Goal: Task Accomplishment & Management: Manage account settings

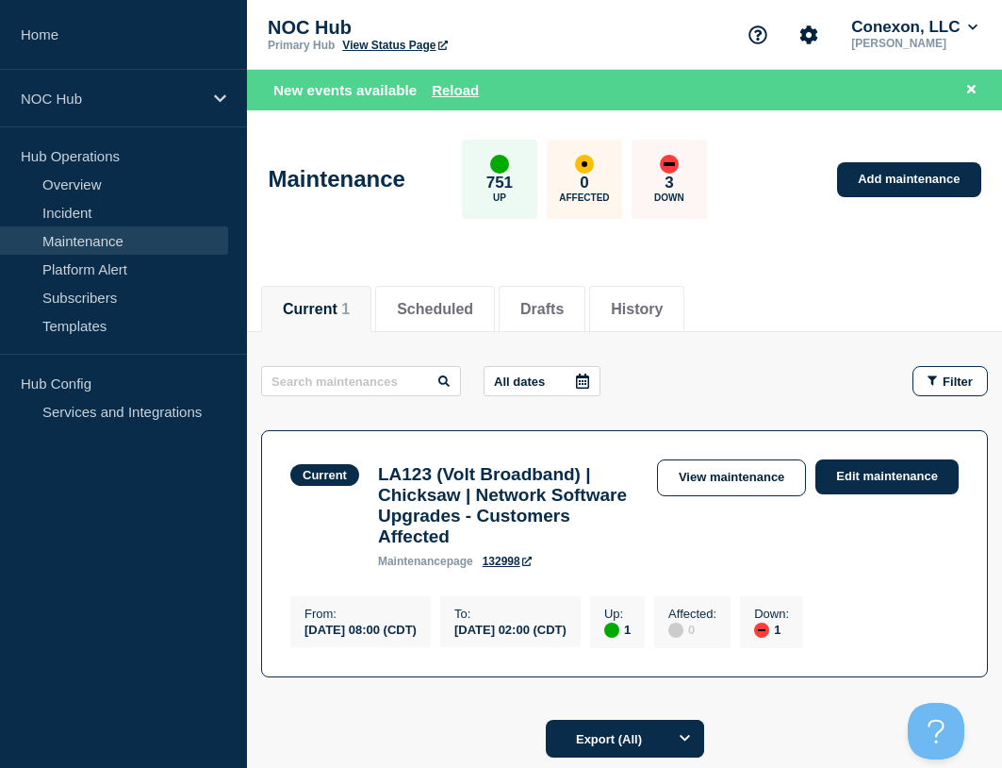
drag, startPoint x: 62, startPoint y: 160, endPoint x: 73, endPoint y: 168, distance: 12.8
click at [62, 162] on p "Hub Operations" at bounding box center [123, 155] width 247 height 28
click at [70, 175] on link "Overview" at bounding box center [114, 184] width 228 height 28
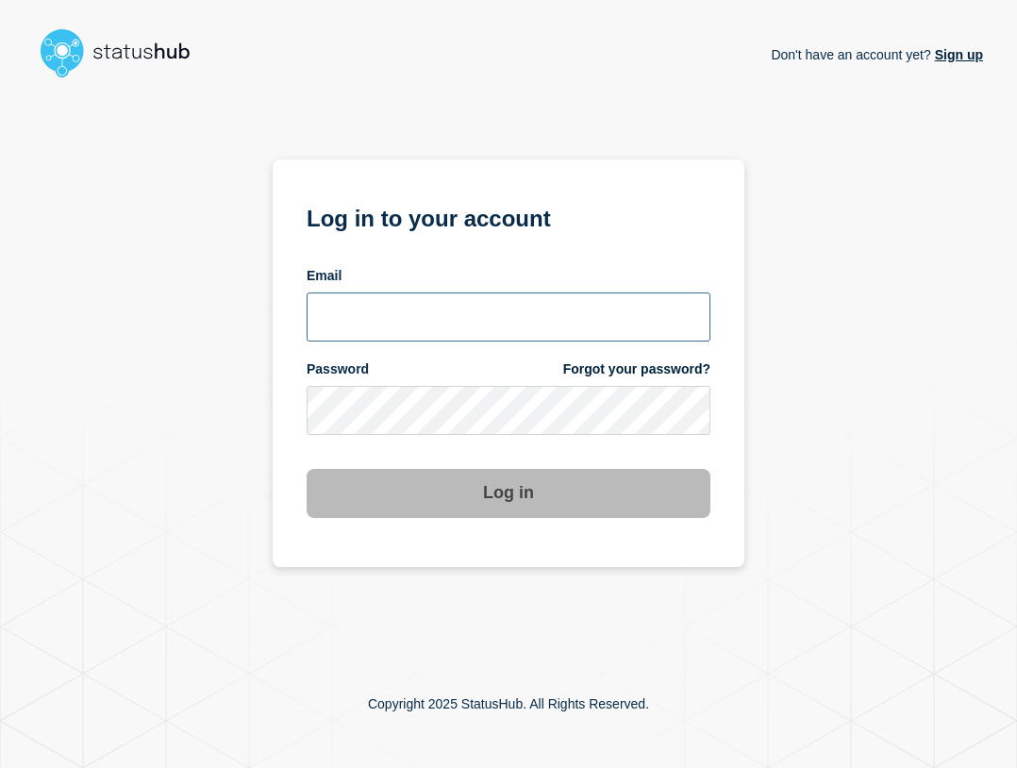
type input "ben.velasco@conexon.us"
click at [616, 309] on input "ben.velasco@conexon.us" at bounding box center [508, 316] width 404 height 49
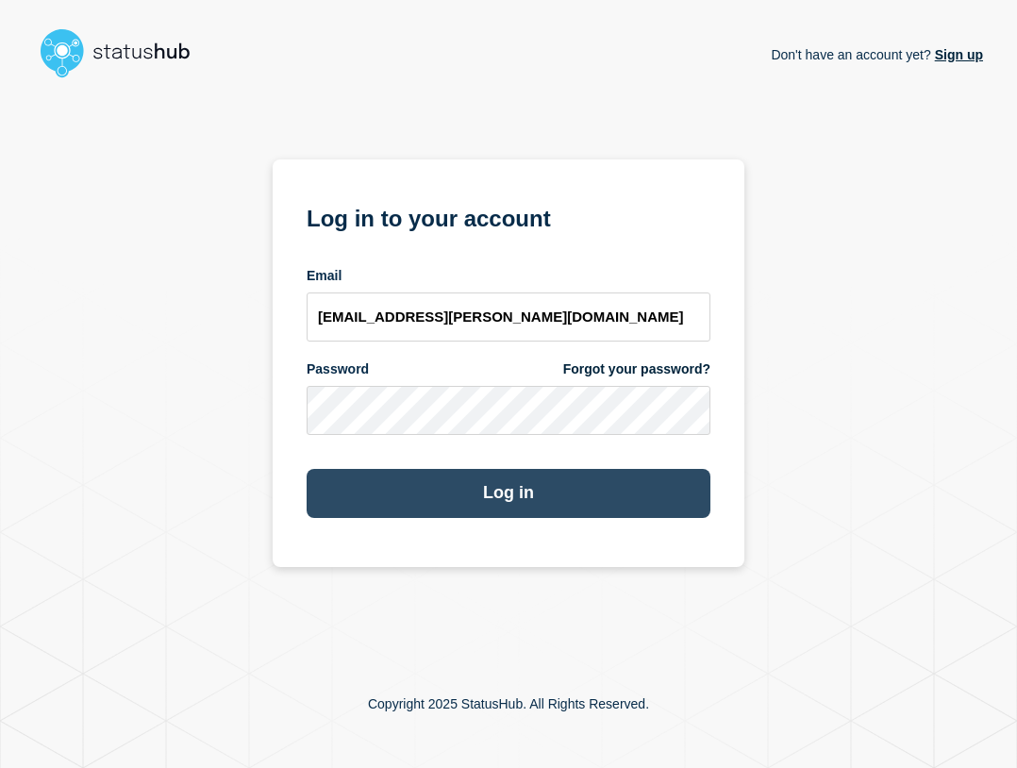
click at [511, 489] on button "Log in" at bounding box center [508, 493] width 404 height 49
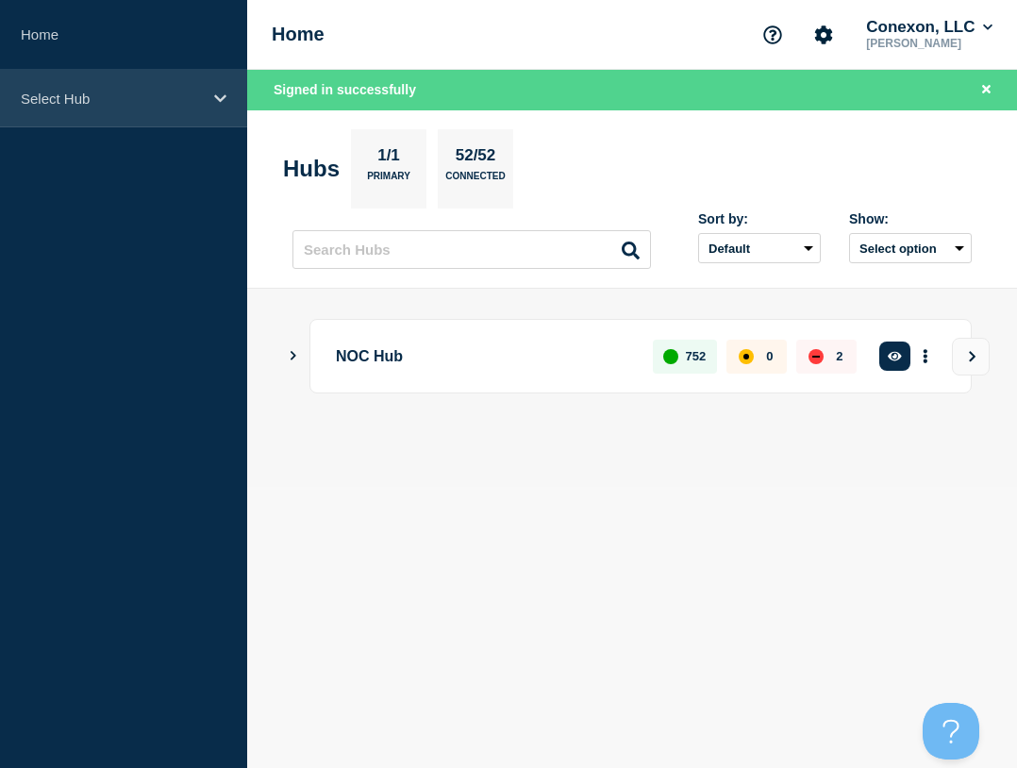
click at [79, 108] on div "Select Hub" at bounding box center [123, 99] width 247 height 58
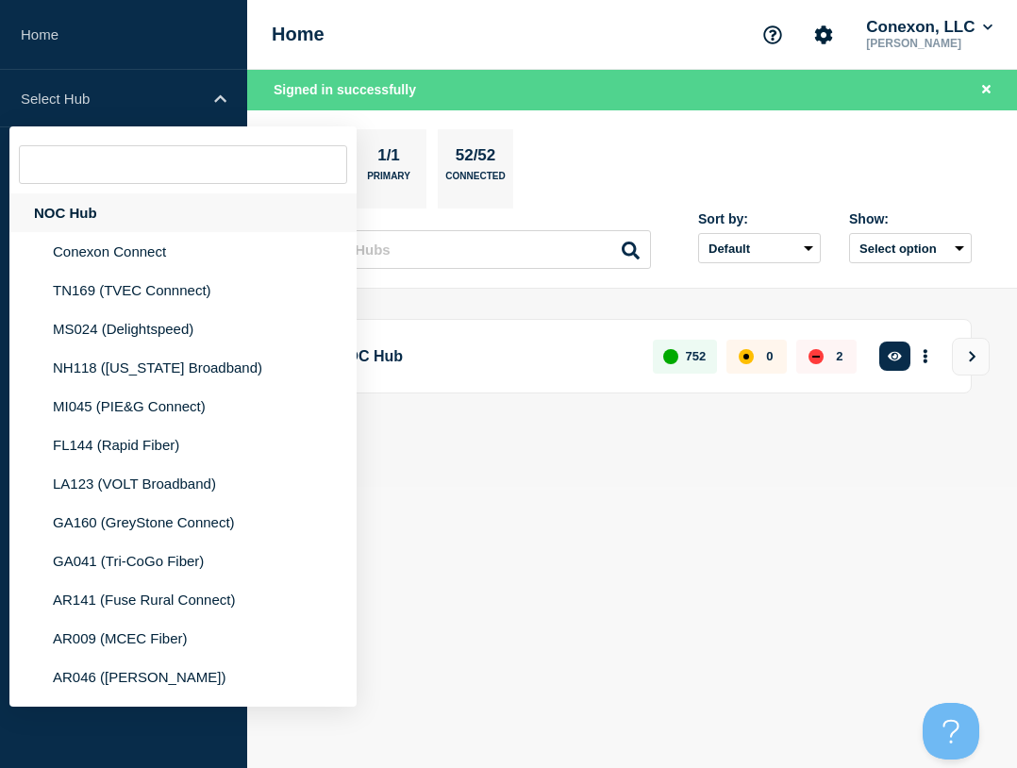
click at [99, 211] on div "NOC Hub" at bounding box center [182, 212] width 347 height 39
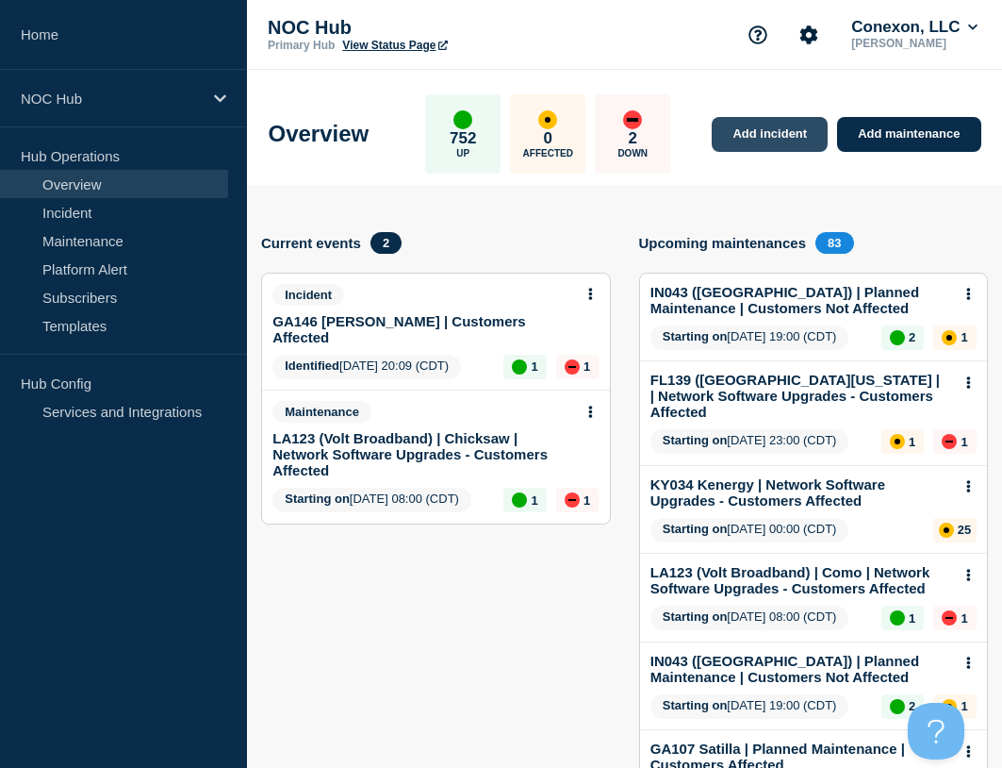
click at [775, 139] on link "Add incident" at bounding box center [770, 134] width 116 height 35
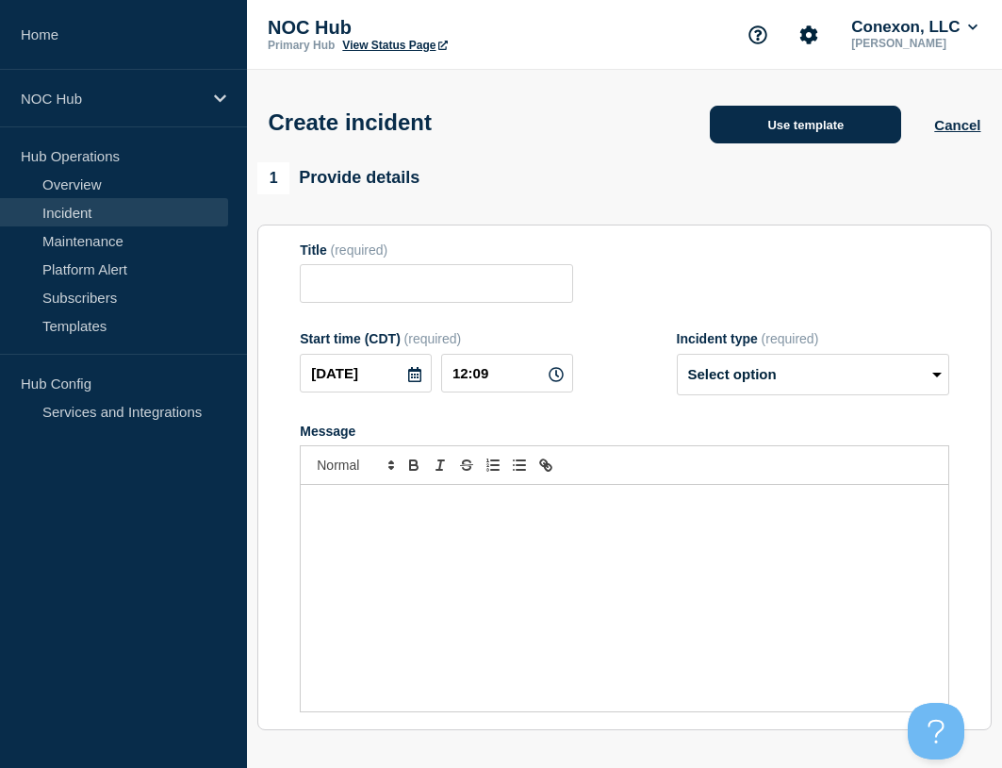
click at [785, 109] on button "Use template" at bounding box center [805, 125] width 191 height 38
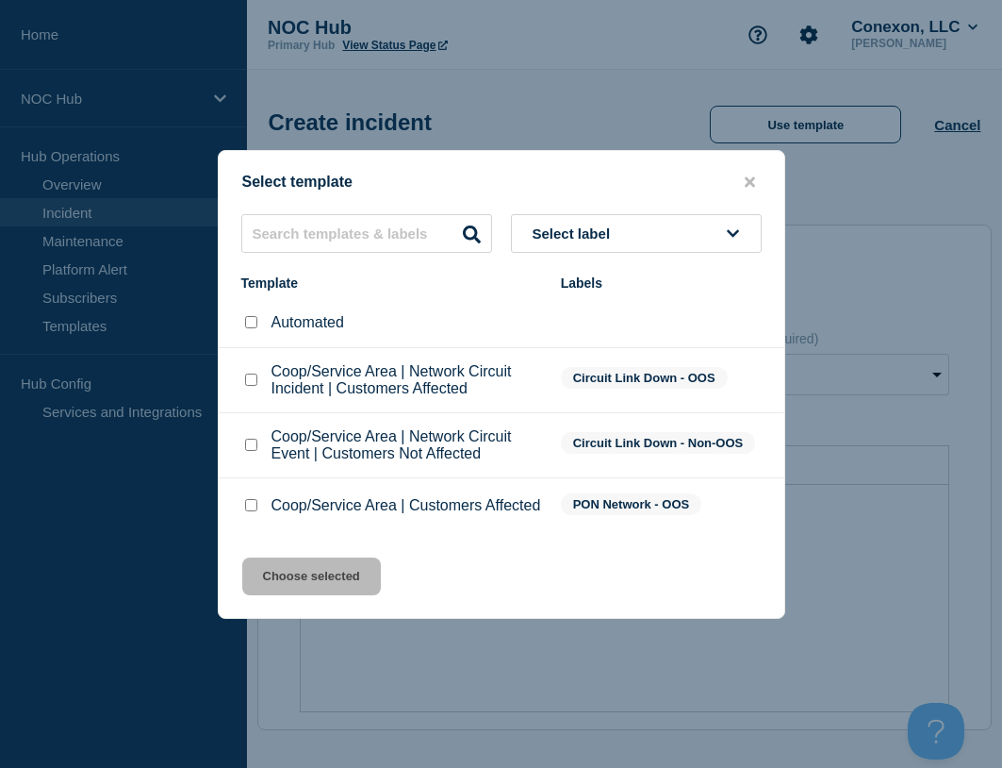
click at [250, 508] on input "Coop/Service Area | Customers Affected checkbox" at bounding box center [251, 505] width 12 height 12
checkbox input "true"
drag, startPoint x: 281, startPoint y: 556, endPoint x: 303, endPoint y: 583, distance: 34.2
click at [283, 560] on div "Select template Select label Template Labels Automated Coop/Service Area | Netw…" at bounding box center [502, 384] width 568 height 469
click at [303, 584] on button "Choose selected" at bounding box center [311, 576] width 139 height 38
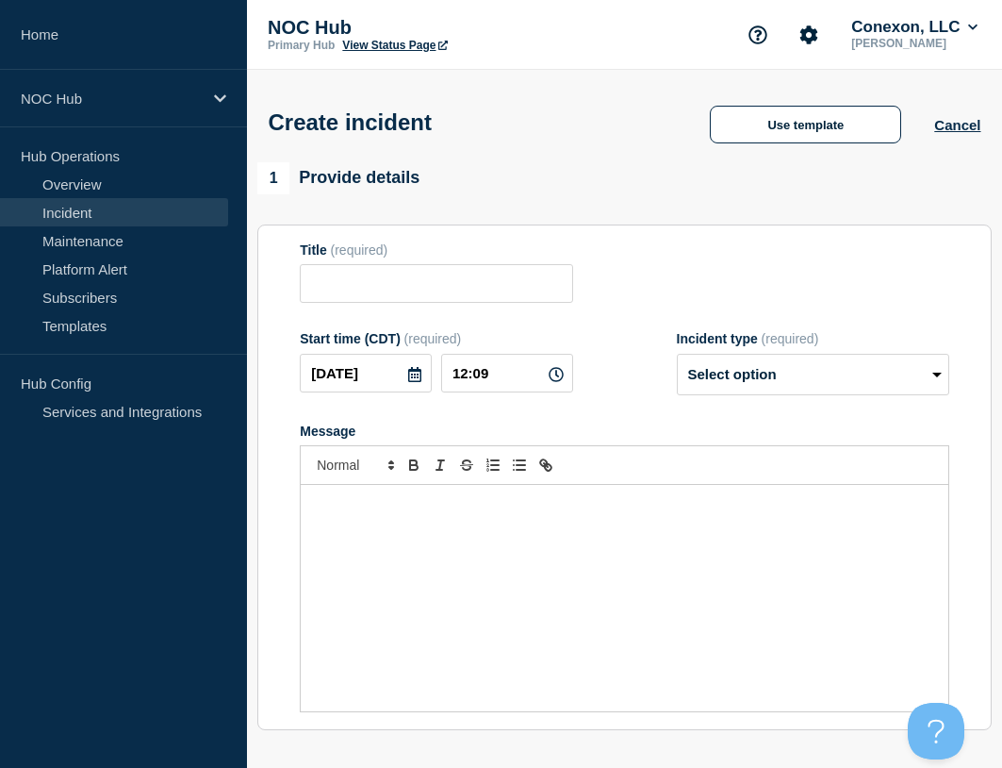
type input "Coop/Service Area | Customers Affected"
select select "investigating"
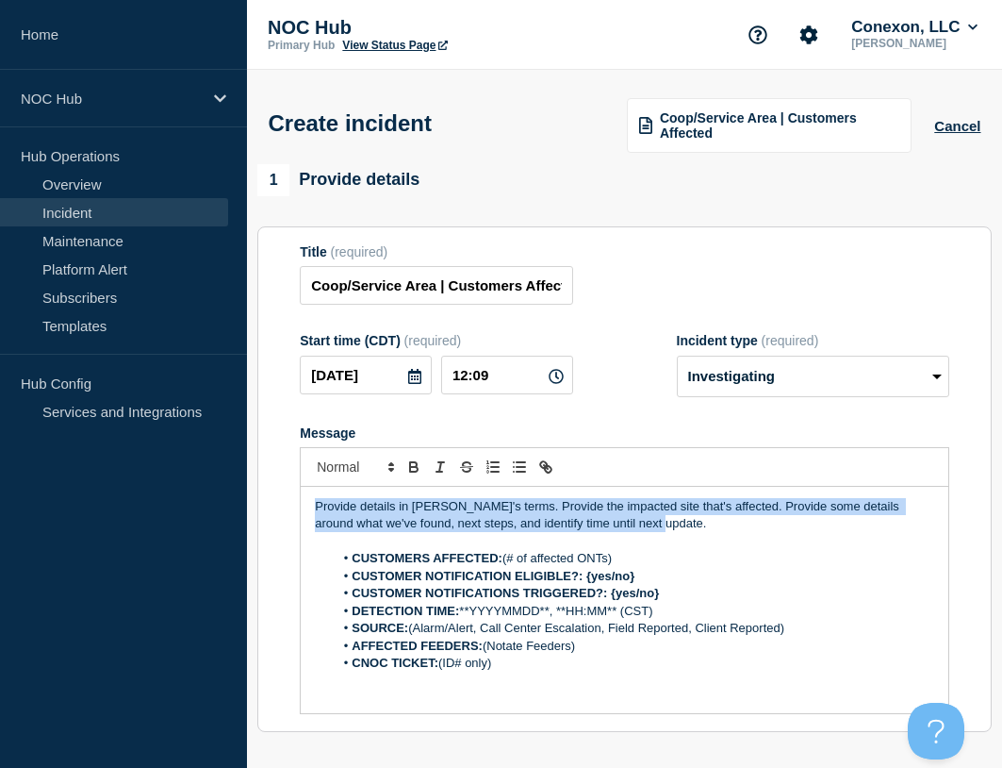
drag, startPoint x: 727, startPoint y: 533, endPoint x: 294, endPoint y: 503, distance: 433.9
click at [294, 503] on section "Title (required) Coop/Service Area | Customers Affected Start time (CDT) (requi…" at bounding box center [624, 479] width 735 height 506
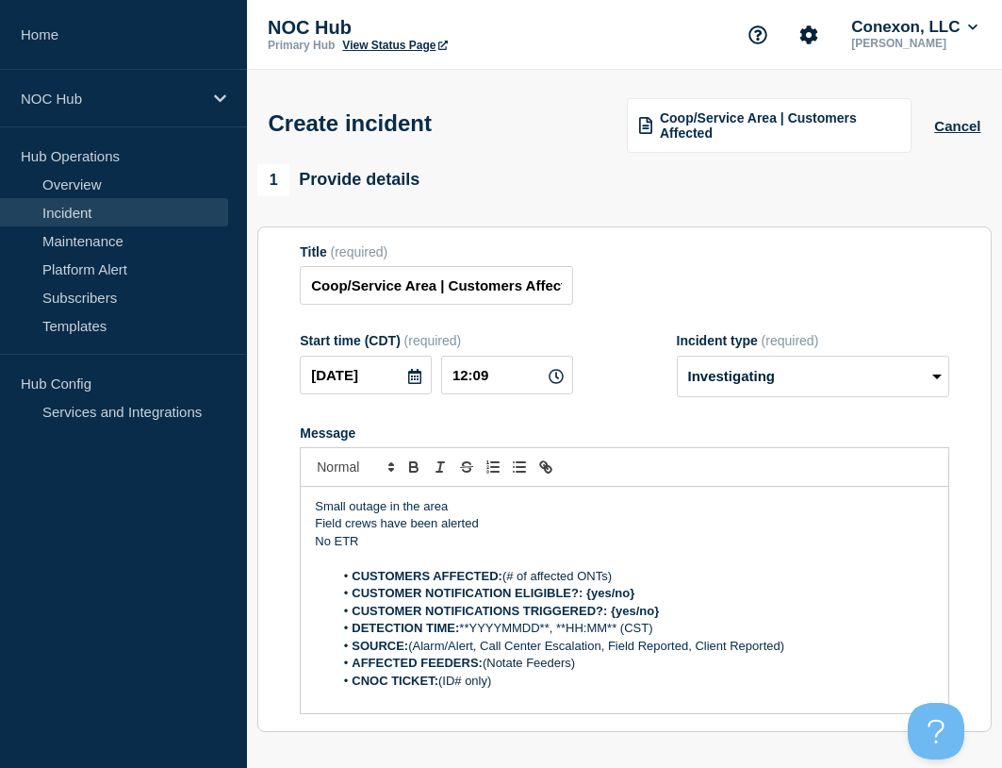
drag, startPoint x: 616, startPoint y: 579, endPoint x: 506, endPoint y: 583, distance: 109.4
click at [506, 583] on li "CUSTOMERS AFFECTED: (# of affected ONTs)" at bounding box center [634, 576] width 601 height 17
drag, startPoint x: 645, startPoint y: 587, endPoint x: 587, endPoint y: 593, distance: 58.7
click at [587, 593] on li "CUSTOMER NOTIFICATION ELIGIBLE?: {yes/no}" at bounding box center [634, 593] width 601 height 17
drag, startPoint x: 611, startPoint y: 620, endPoint x: 692, endPoint y: 617, distance: 81.1
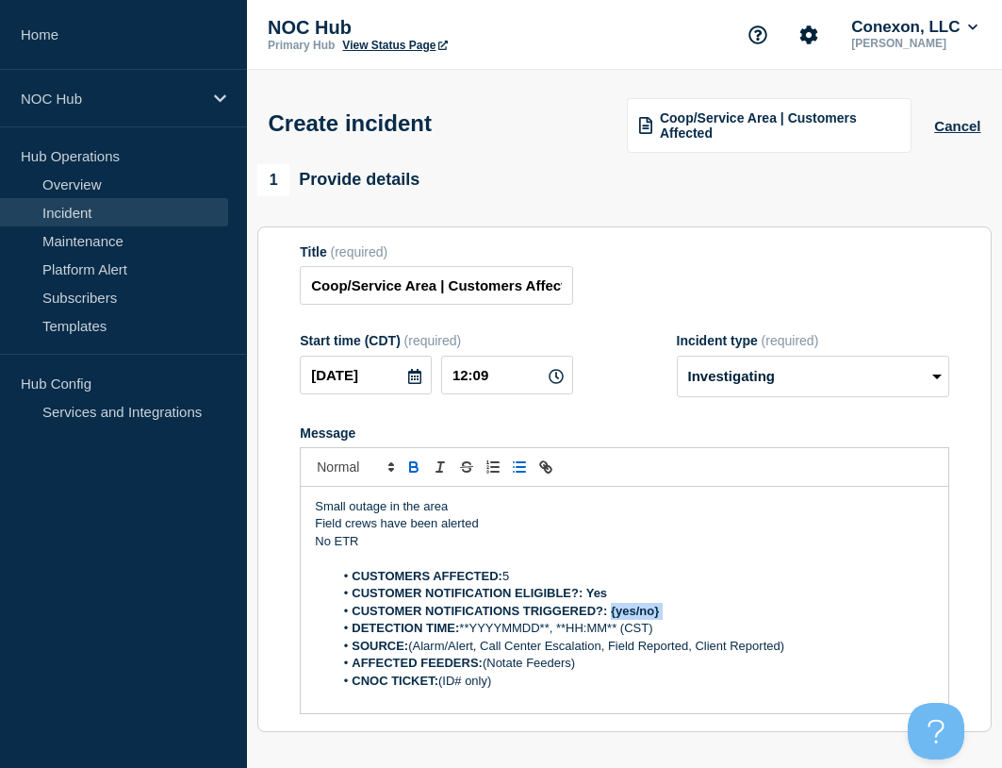
click at [692, 617] on li "CUSTOMER NOTIFICATIONS TRIGGERED?: {yes/no}" at bounding box center [634, 611] width 601 height 17
drag, startPoint x: 675, startPoint y: 630, endPoint x: 463, endPoint y: 637, distance: 212.3
click at [463, 637] on li "DETECTION TIME: **YYYYMMDD**, **HH:MM** (CST)" at bounding box center [634, 628] width 601 height 17
drag, startPoint x: 410, startPoint y: 653, endPoint x: 815, endPoint y: 656, distance: 404.6
click at [815, 654] on li "SOURCE: (Alarm/Alert, Call Center Escalation, Field Reported, Client Reported)" at bounding box center [634, 645] width 601 height 17
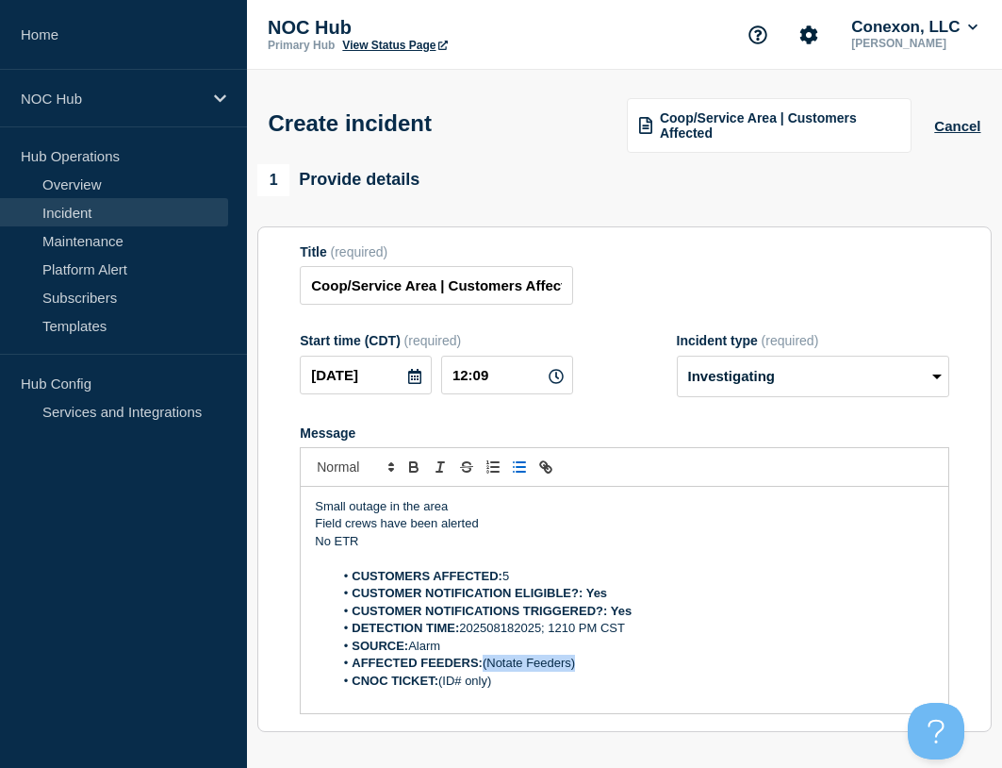
drag, startPoint x: 599, startPoint y: 668, endPoint x: 503, endPoint y: 666, distance: 96.2
click at [490, 667] on li "AFFECTED FEEDERS: (Notate Feeders)" at bounding box center [634, 662] width 601 height 17
drag, startPoint x: 382, startPoint y: 287, endPoint x: 313, endPoint y: 274, distance: 69.9
click at [313, 274] on input "Coop/Service Area | Customers Affected" at bounding box center [436, 285] width 273 height 39
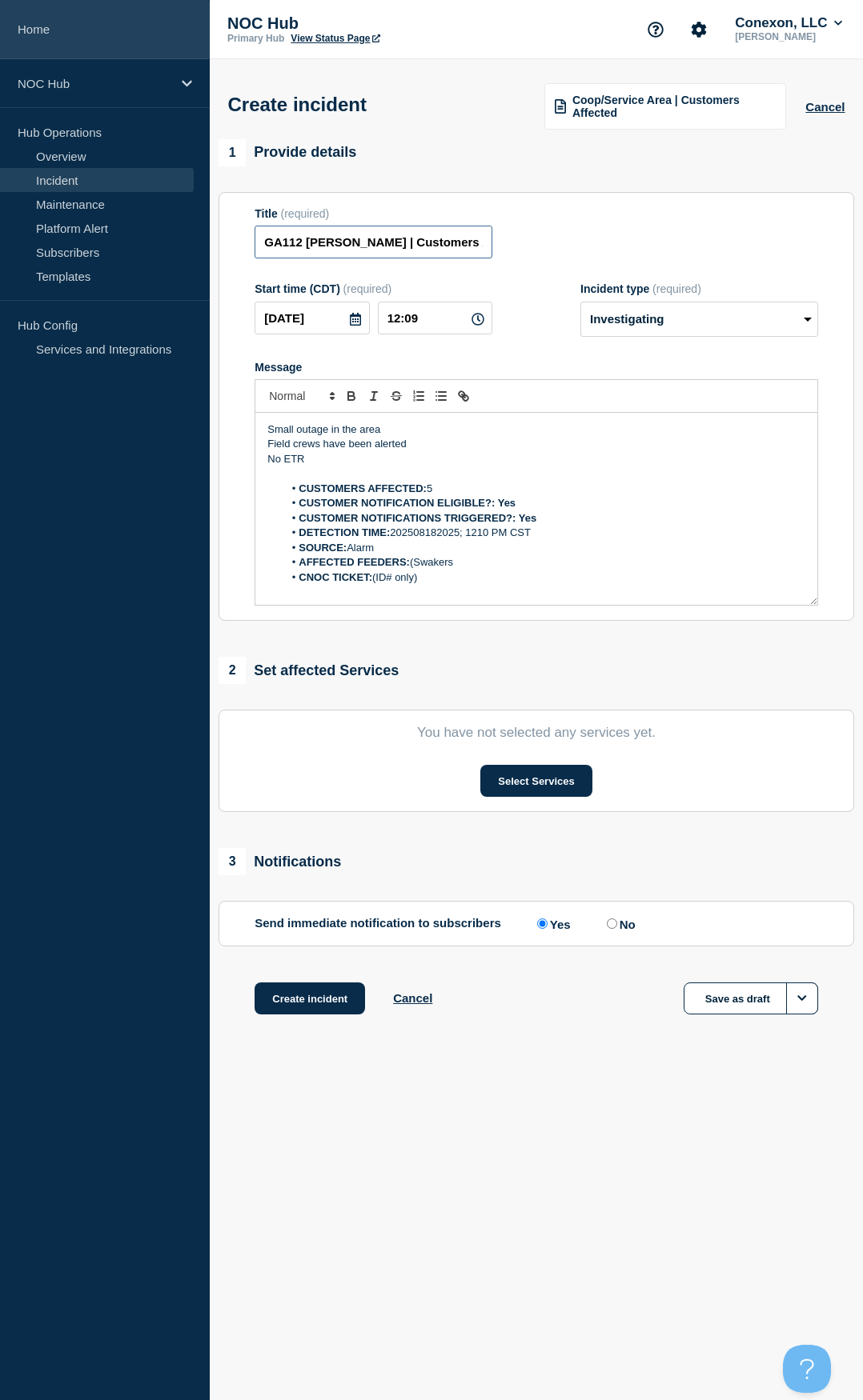
type input "GA112 [PERSON_NAME] | Customers Affected"
click at [477, 562] on li "AFFECTED FEEDERS: (Swakers" at bounding box center [544, 562] width 522 height 14
click at [416, 563] on li "AFFECTED FEEDERS: (Swakers 1" at bounding box center [544, 562] width 522 height 14
drag, startPoint x: 378, startPoint y: 584, endPoint x: 453, endPoint y: 577, distance: 75.3
click at [453, 577] on li "CNOC TICKET: (ID# only)" at bounding box center [544, 577] width 522 height 14
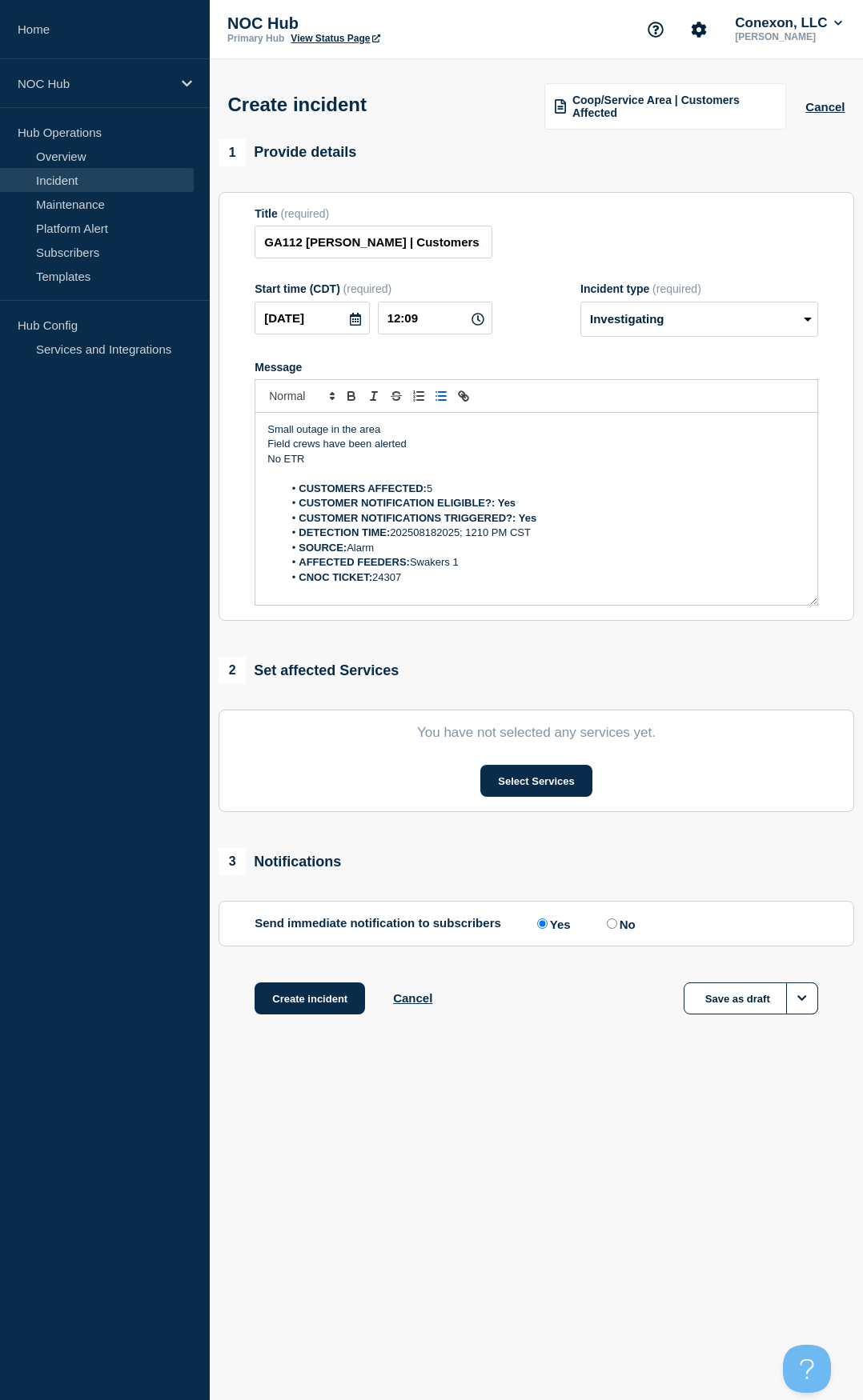
click at [447, 651] on div "2 Set affected Services" at bounding box center [535, 670] width 636 height 27
click at [540, 651] on button "Select Services" at bounding box center [535, 781] width 111 height 32
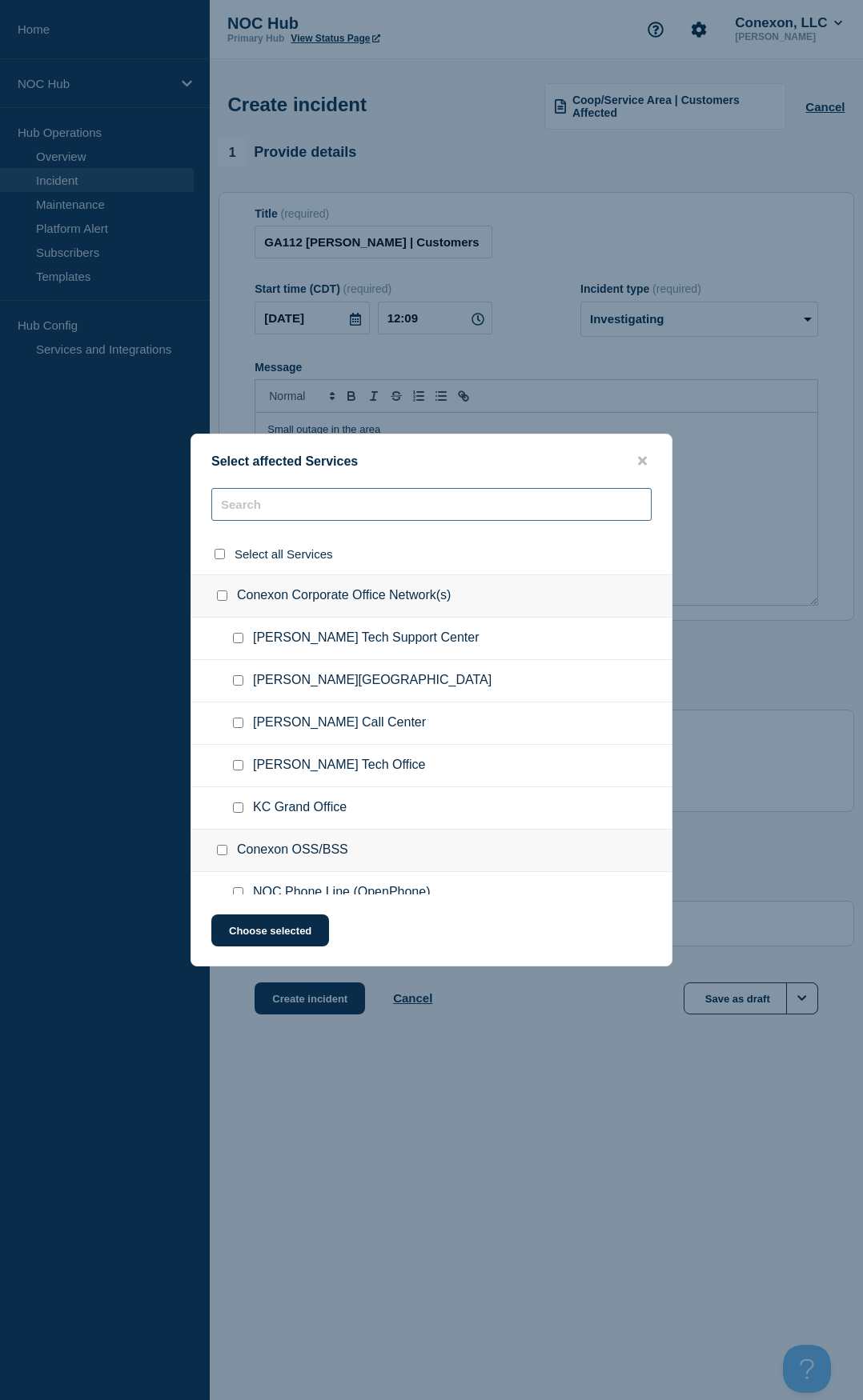
click at [350, 512] on input "text" at bounding box center [431, 504] width 440 height 33
type input "112"
click at [239, 641] on input "GA112-Subscriber Services checkbox" at bounding box center [238, 638] width 10 height 10
checkbox input "true"
click at [233, 651] on input "GA112-SWAKERS checkbox" at bounding box center [238, 723] width 10 height 10
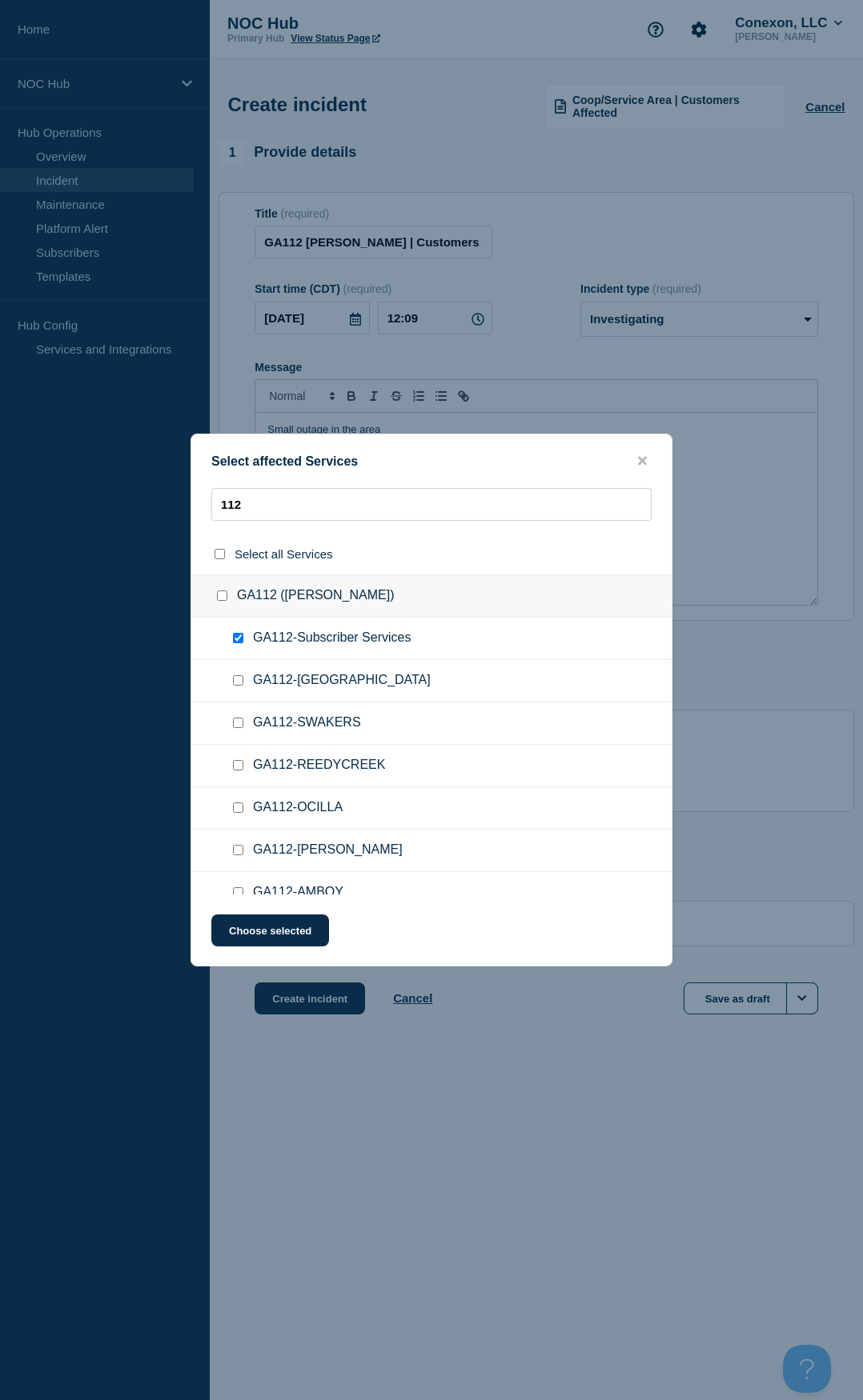
checkbox input "true"
click at [283, 651] on button "Choose selected" at bounding box center [270, 931] width 118 height 32
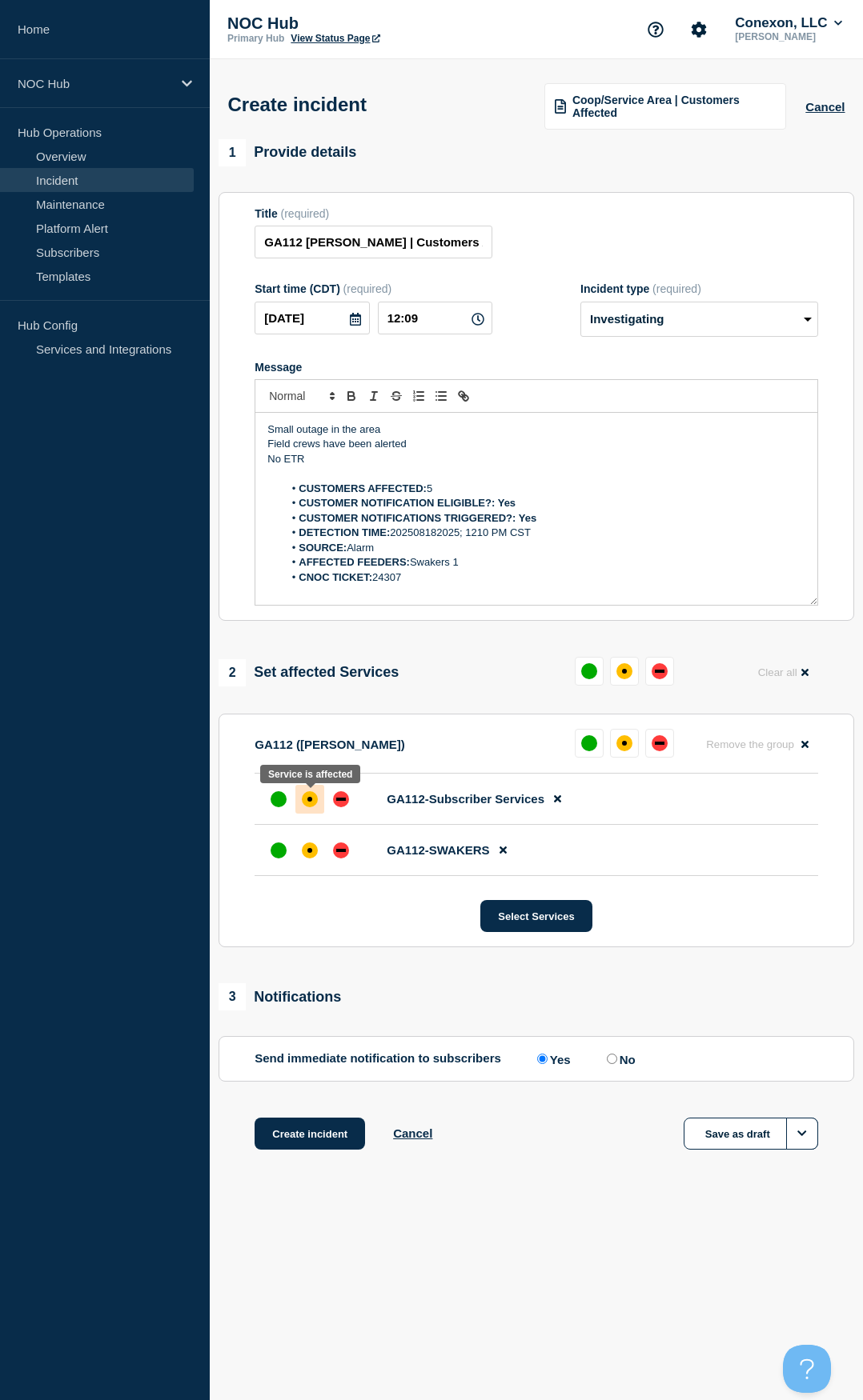
click at [309, 651] on div "affected" at bounding box center [309, 799] width 16 height 16
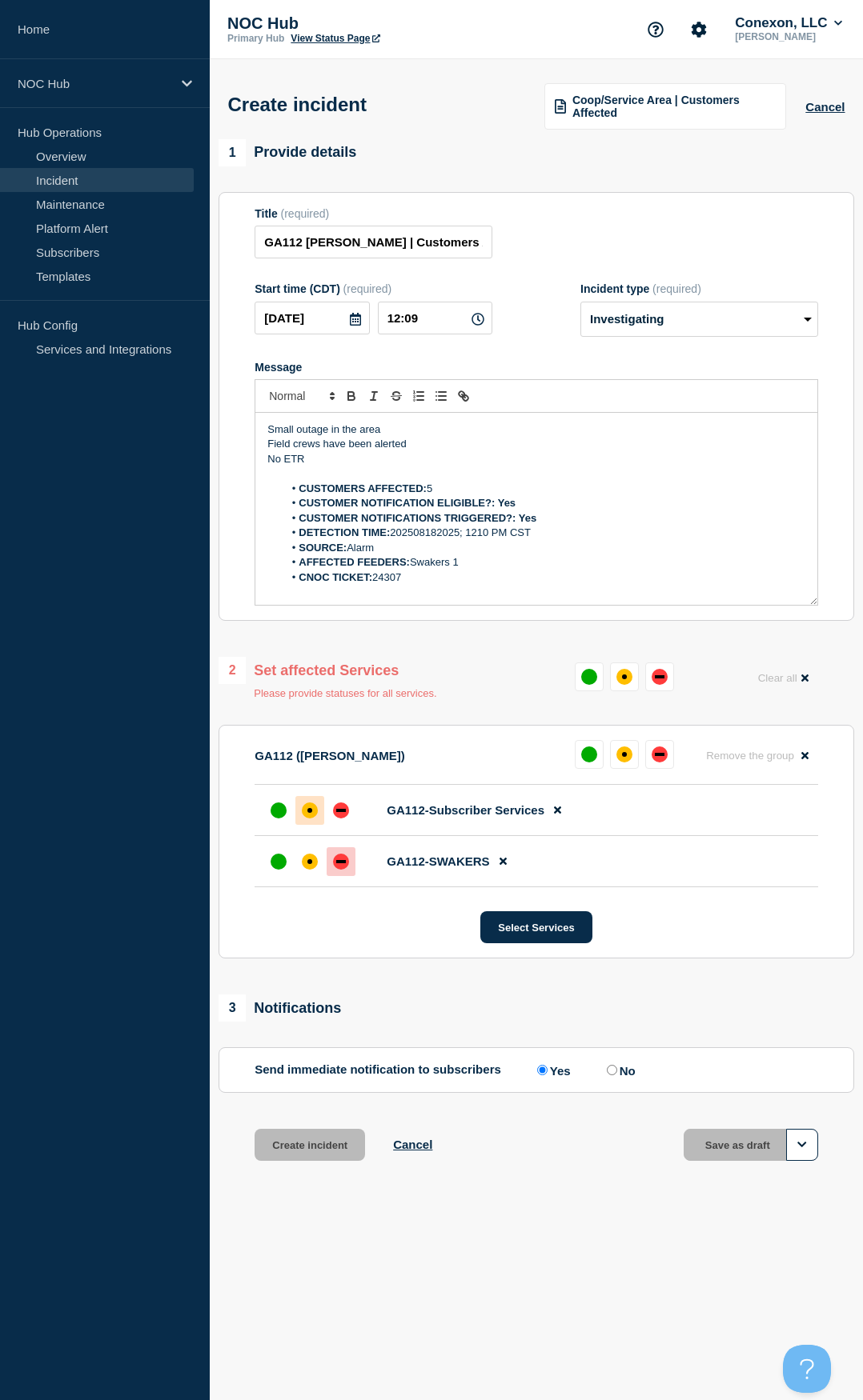
click at [336, 651] on div "down" at bounding box center [340, 861] width 16 height 16
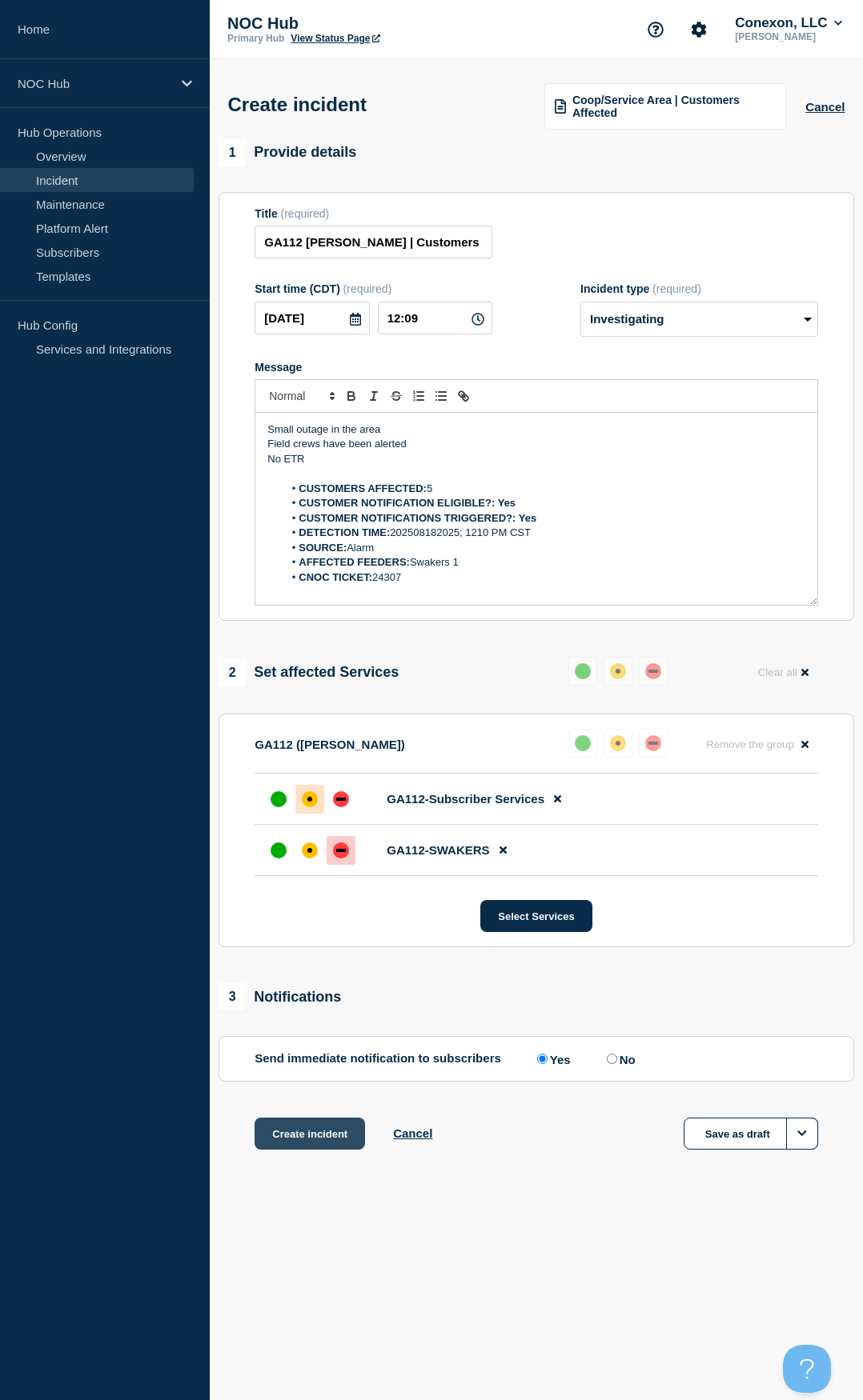
click at [333, 651] on button "Create incident" at bounding box center [310, 1134] width 110 height 32
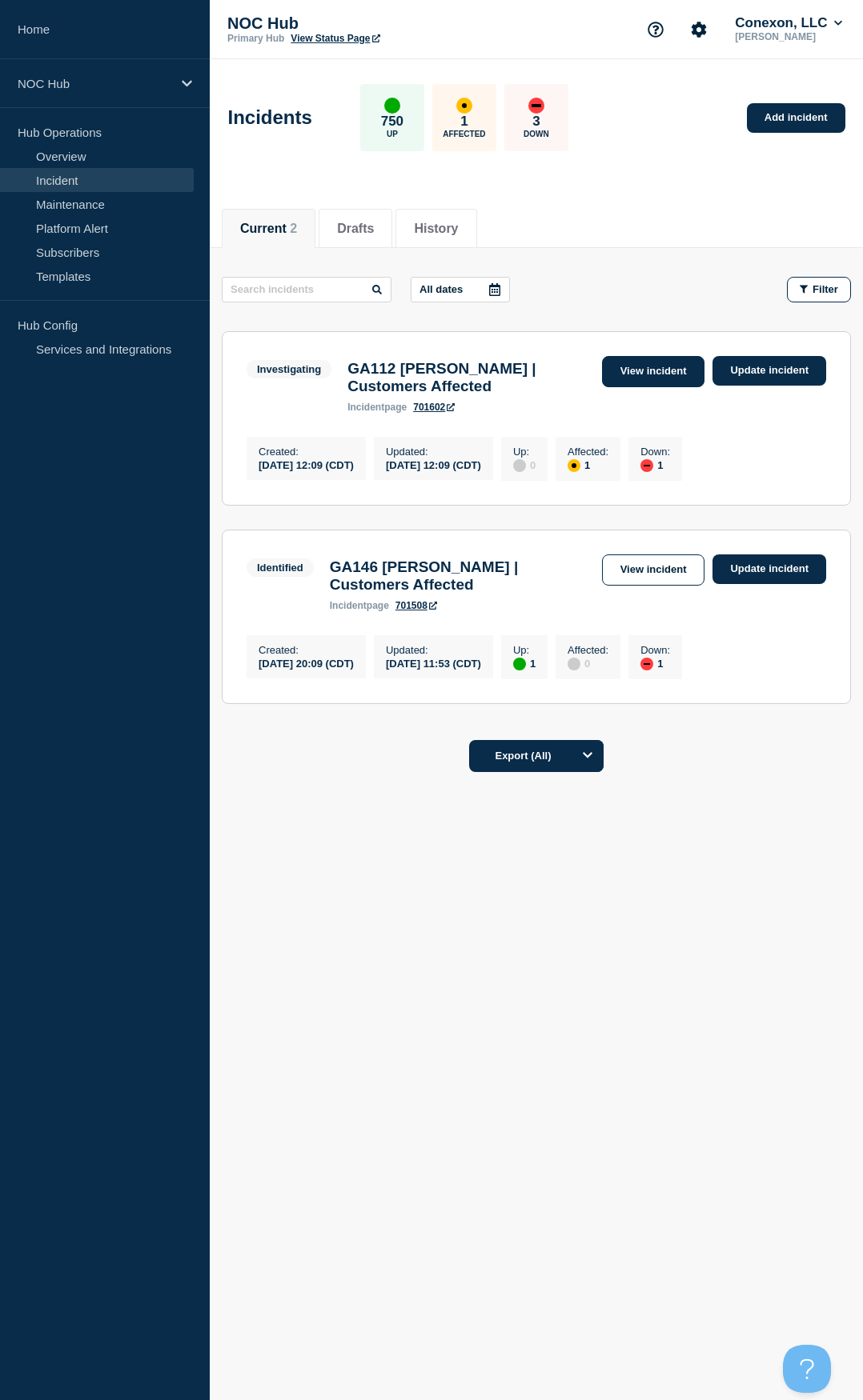
click at [657, 372] on link "View incident" at bounding box center [653, 372] width 104 height 31
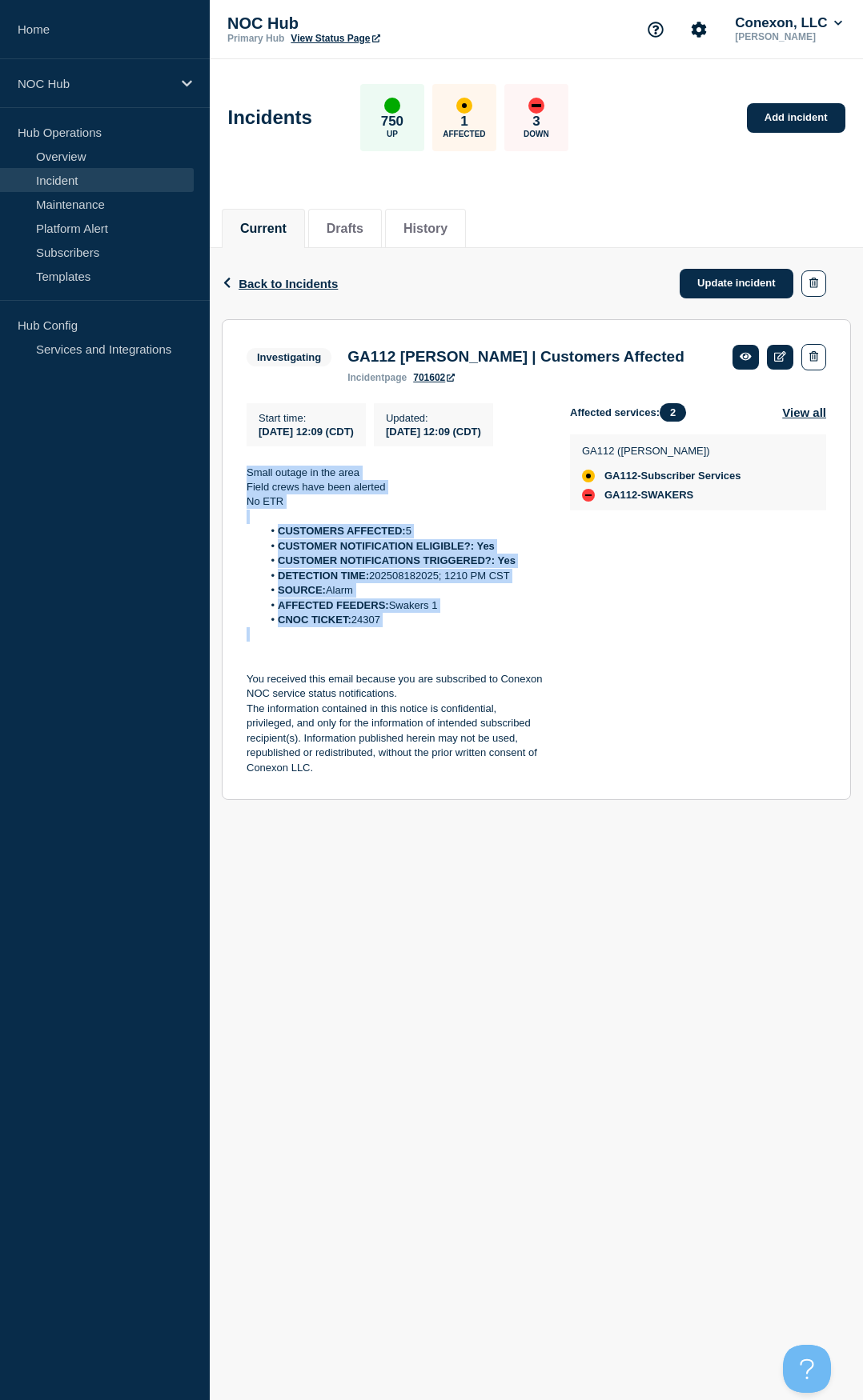
drag, startPoint x: 442, startPoint y: 652, endPoint x: 232, endPoint y: 484, distance: 268.9
click at [232, 484] on section "Investigating GA112 [PERSON_NAME] | Customers Affected incident page 701602 Sta…" at bounding box center [535, 560] width 629 height 482
copy div "Small outage in the area Field crews have been alerted No ETR CUSTOMERS AFFECTE…"
click at [796, 115] on link "Add incident" at bounding box center [796, 118] width 98 height 30
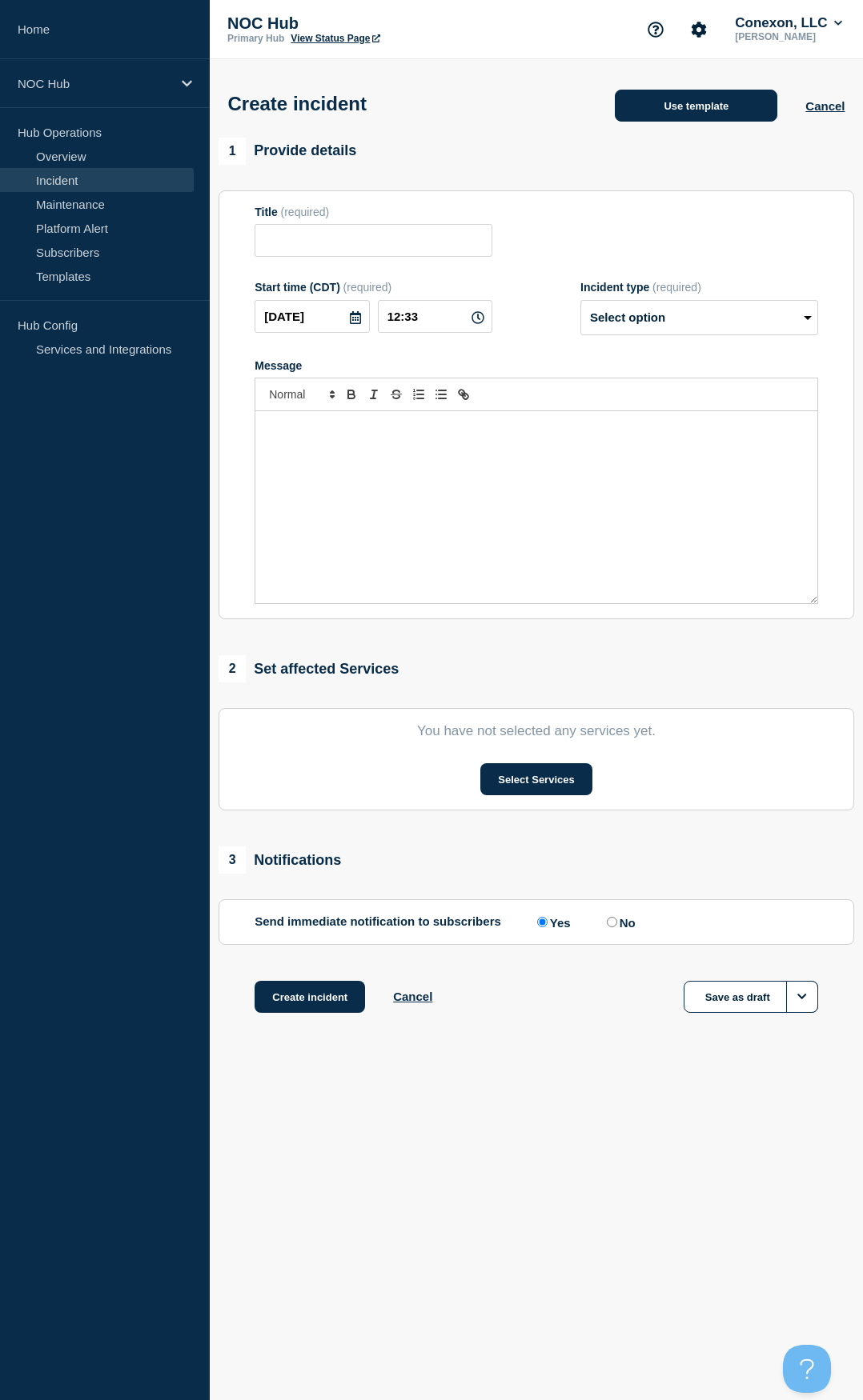
click at [650, 111] on button "Use template" at bounding box center [695, 106] width 162 height 32
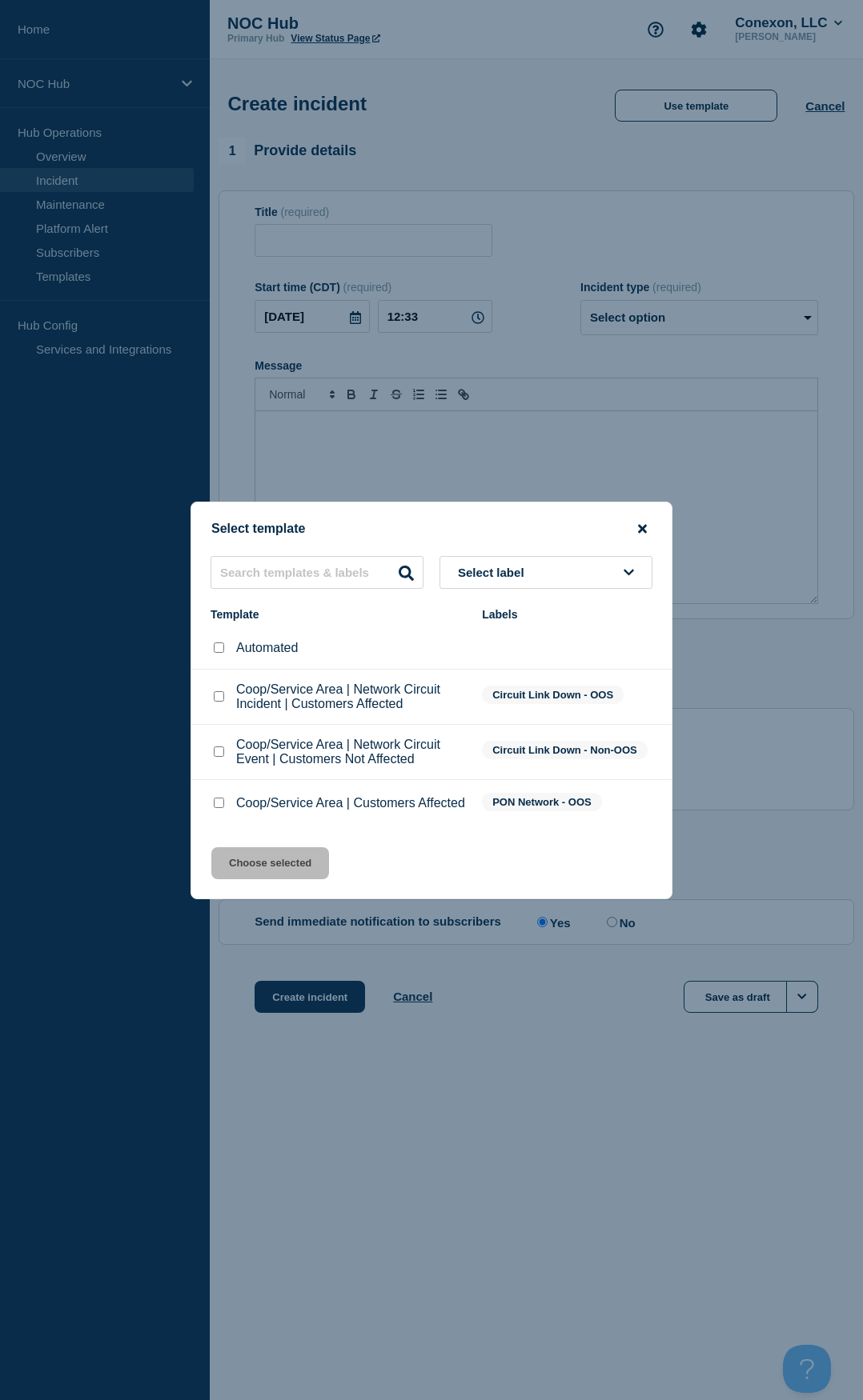
click at [638, 527] on icon "close button" at bounding box center [642, 529] width 8 height 8
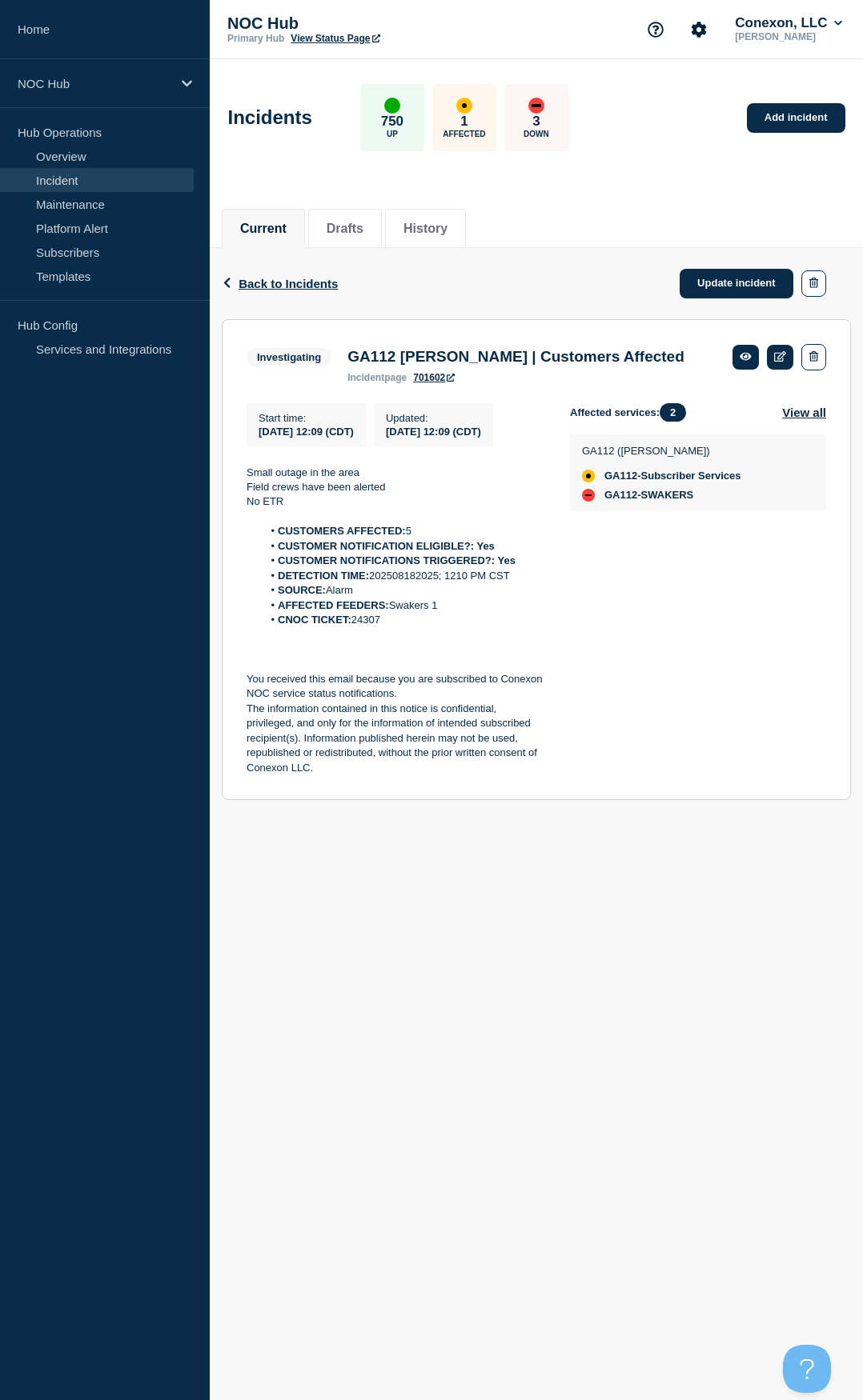
drag, startPoint x: 317, startPoint y: 524, endPoint x: 236, endPoint y: 496, distance: 85.7
click at [236, 496] on section "Investigating GA112 [PERSON_NAME] | Customers Affected incident page 701602 Sta…" at bounding box center [535, 560] width 629 height 482
copy div "Small outage in the area Field crews have been alerted No ETR"
click at [773, 126] on link "Add incident" at bounding box center [796, 118] width 98 height 30
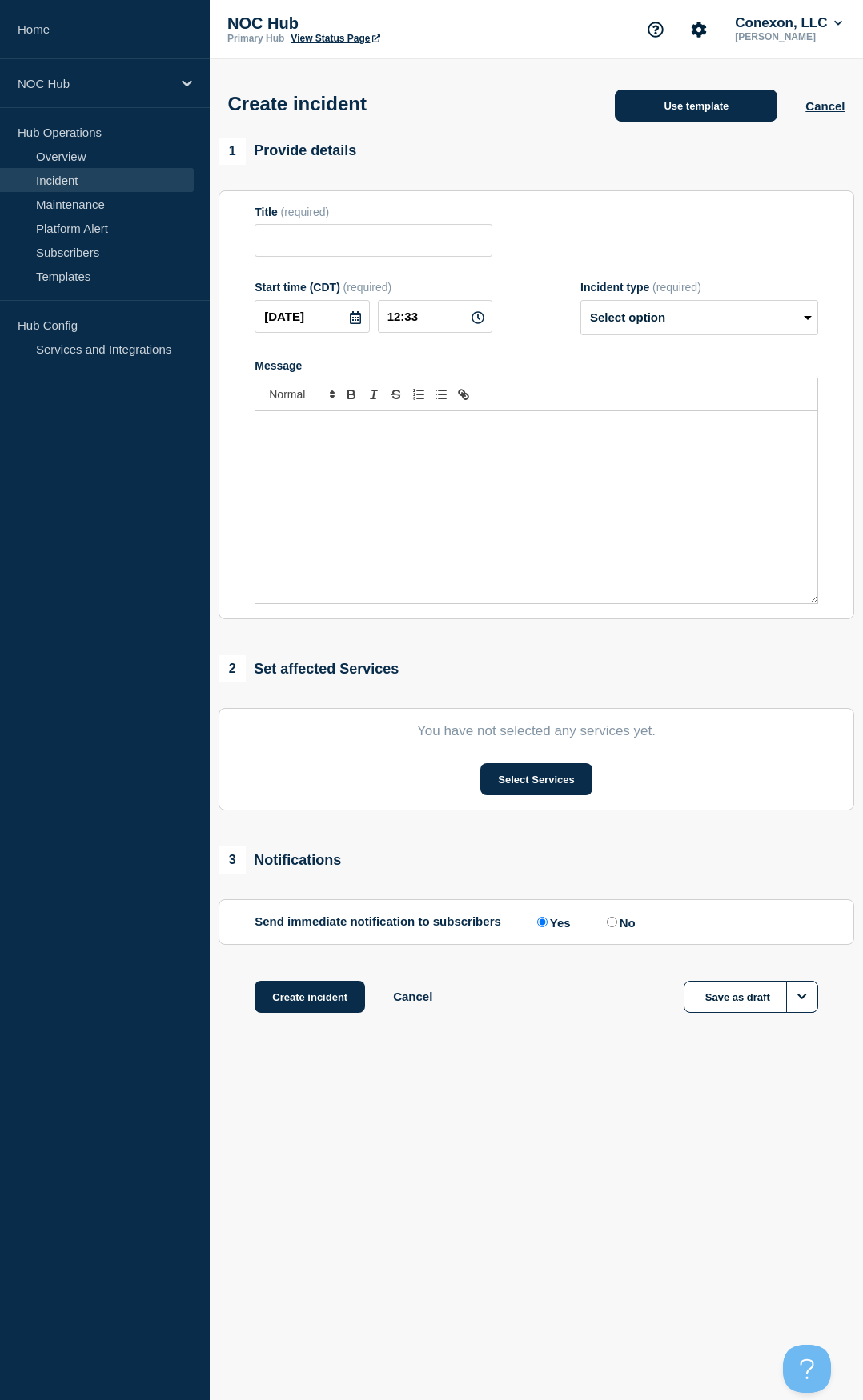
click at [675, 111] on button "Use template" at bounding box center [695, 106] width 162 height 32
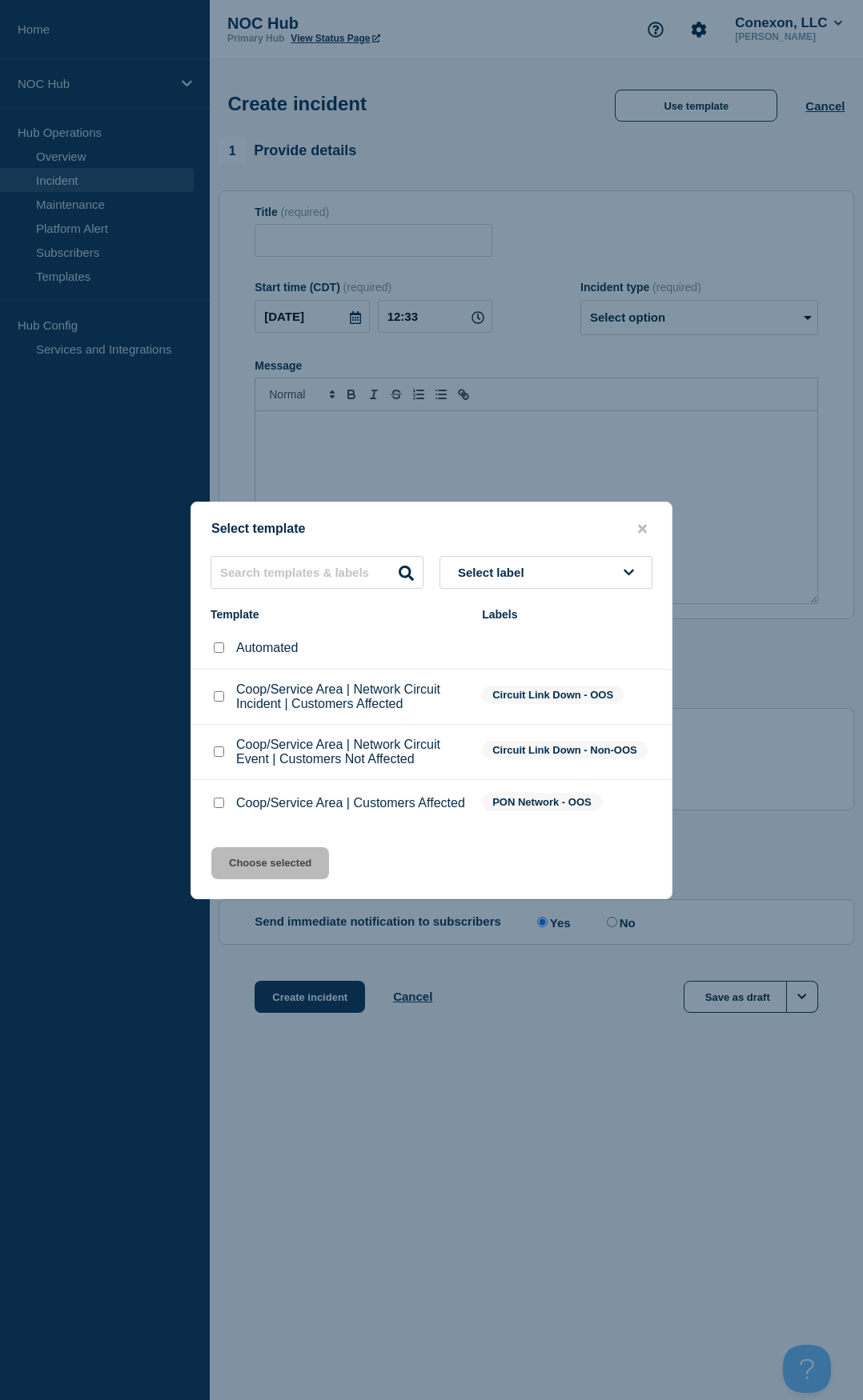
click at [210, 807] on div at bounding box center [218, 803] width 16 height 16
click at [213, 807] on div at bounding box center [218, 803] width 16 height 16
click at [210, 801] on div at bounding box center [218, 803] width 16 height 16
click at [216, 811] on div at bounding box center [218, 803] width 16 height 16
click at [220, 807] on input "Coop/Service Area | Customers Affected checkbox" at bounding box center [219, 803] width 10 height 10
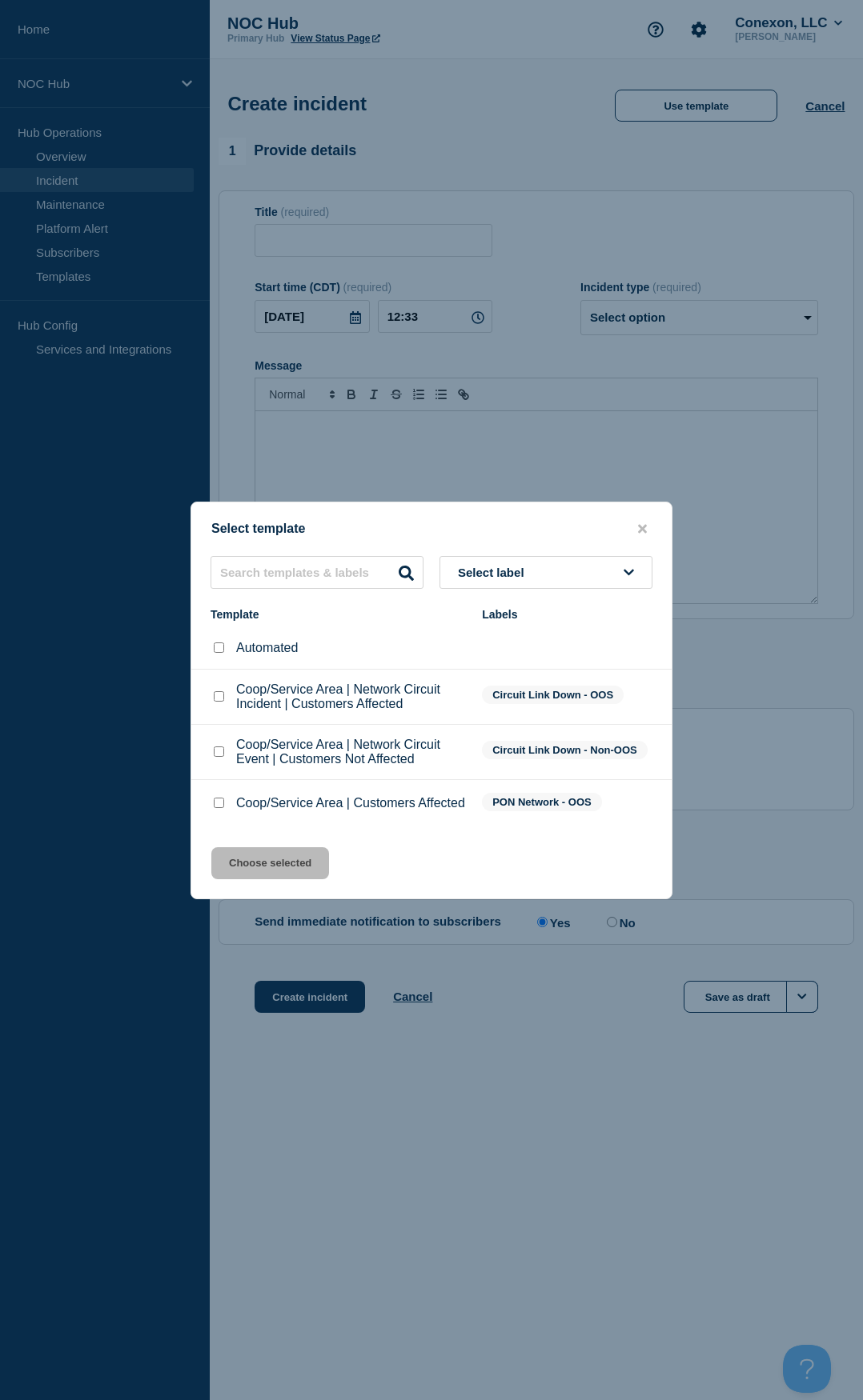
checkbox input "true"
click at [282, 865] on button "Choose selected" at bounding box center [270, 864] width 118 height 32
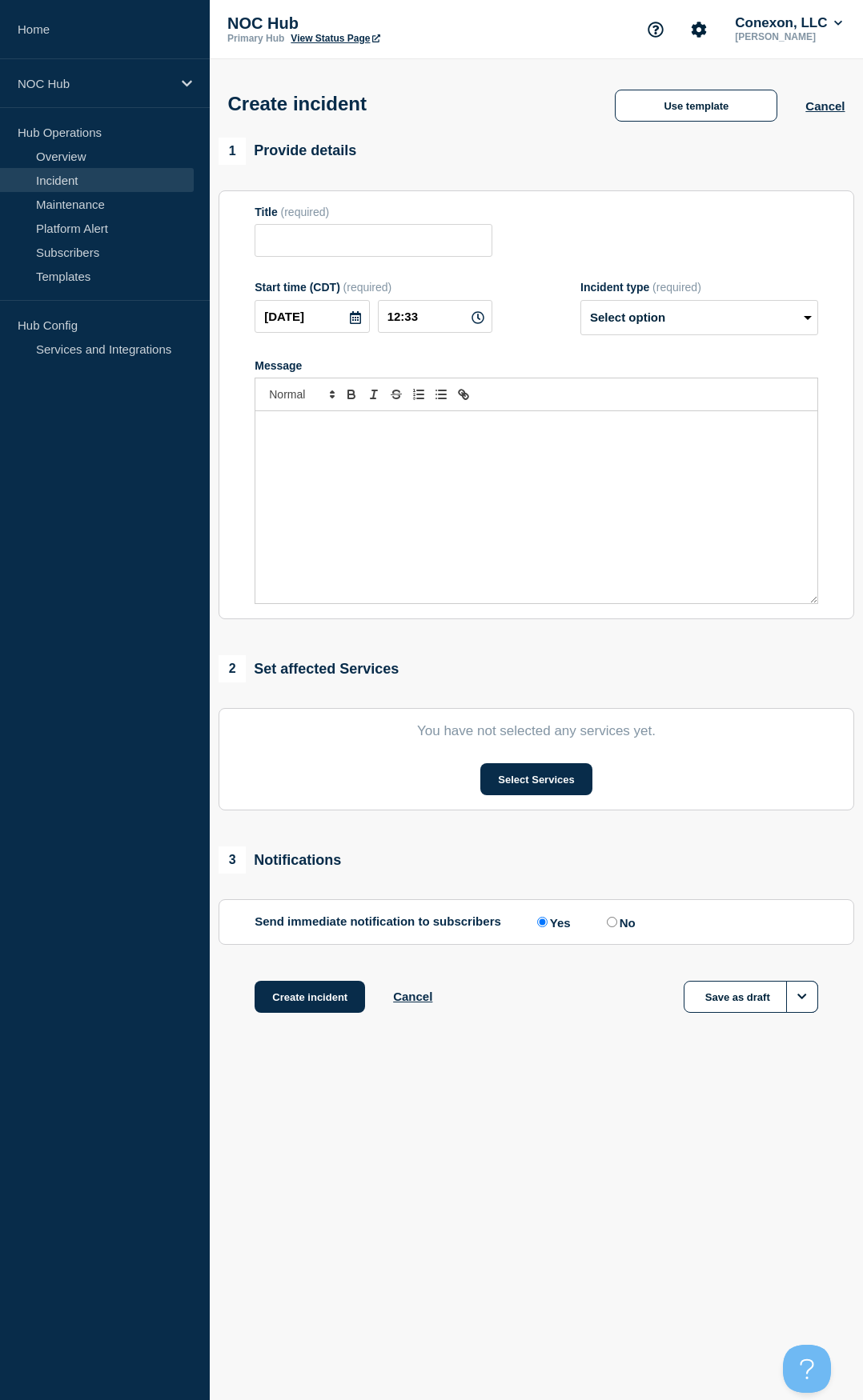
type input "Coop/Service Area | Customers Affected"
select select "investigating"
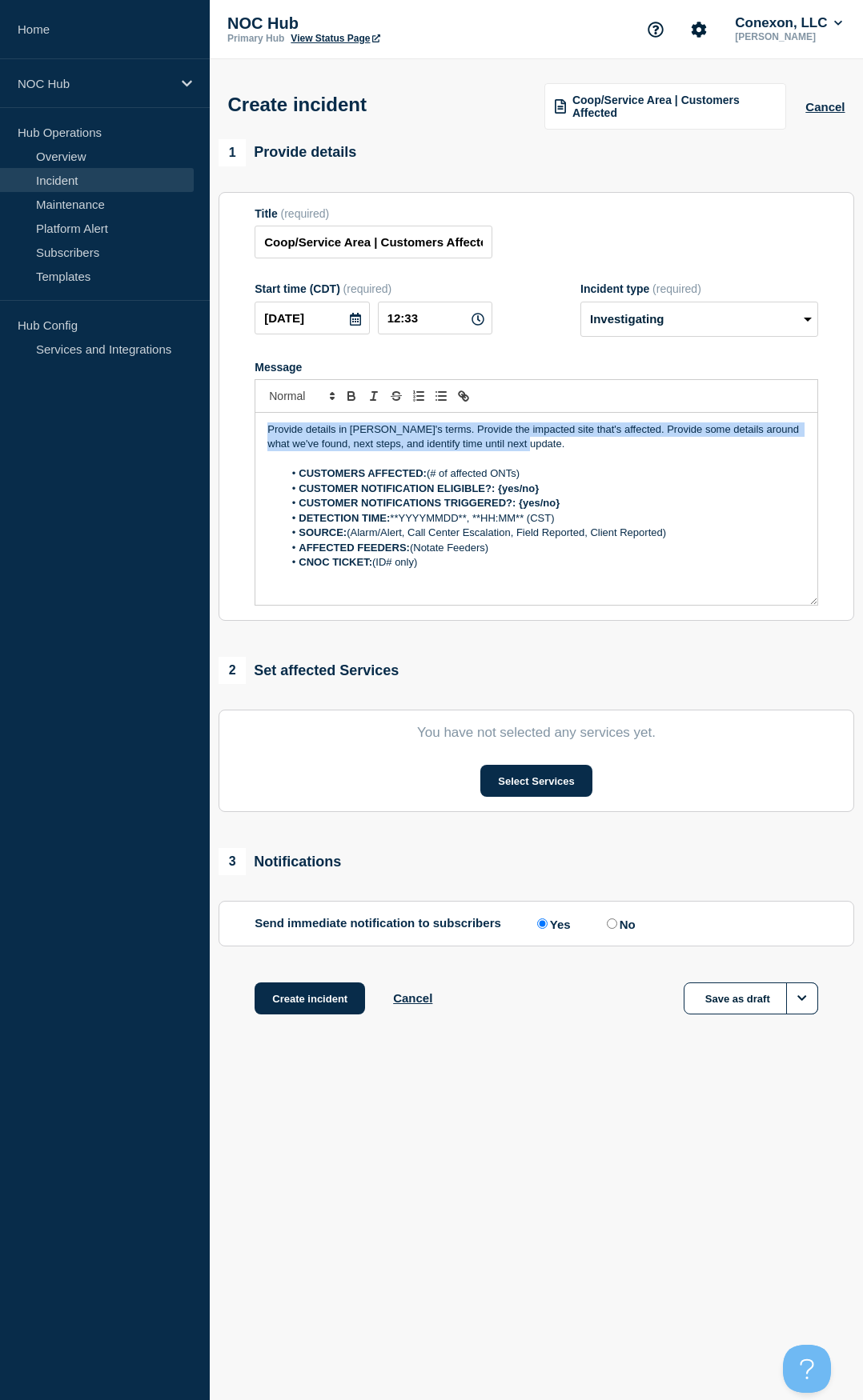
drag, startPoint x: 543, startPoint y: 444, endPoint x: 243, endPoint y: 400, distance: 303.2
click at [243, 400] on section "Title (required) Coop/Service Area | Customers Affected Start time (CDT) (requi…" at bounding box center [535, 406] width 636 height 429
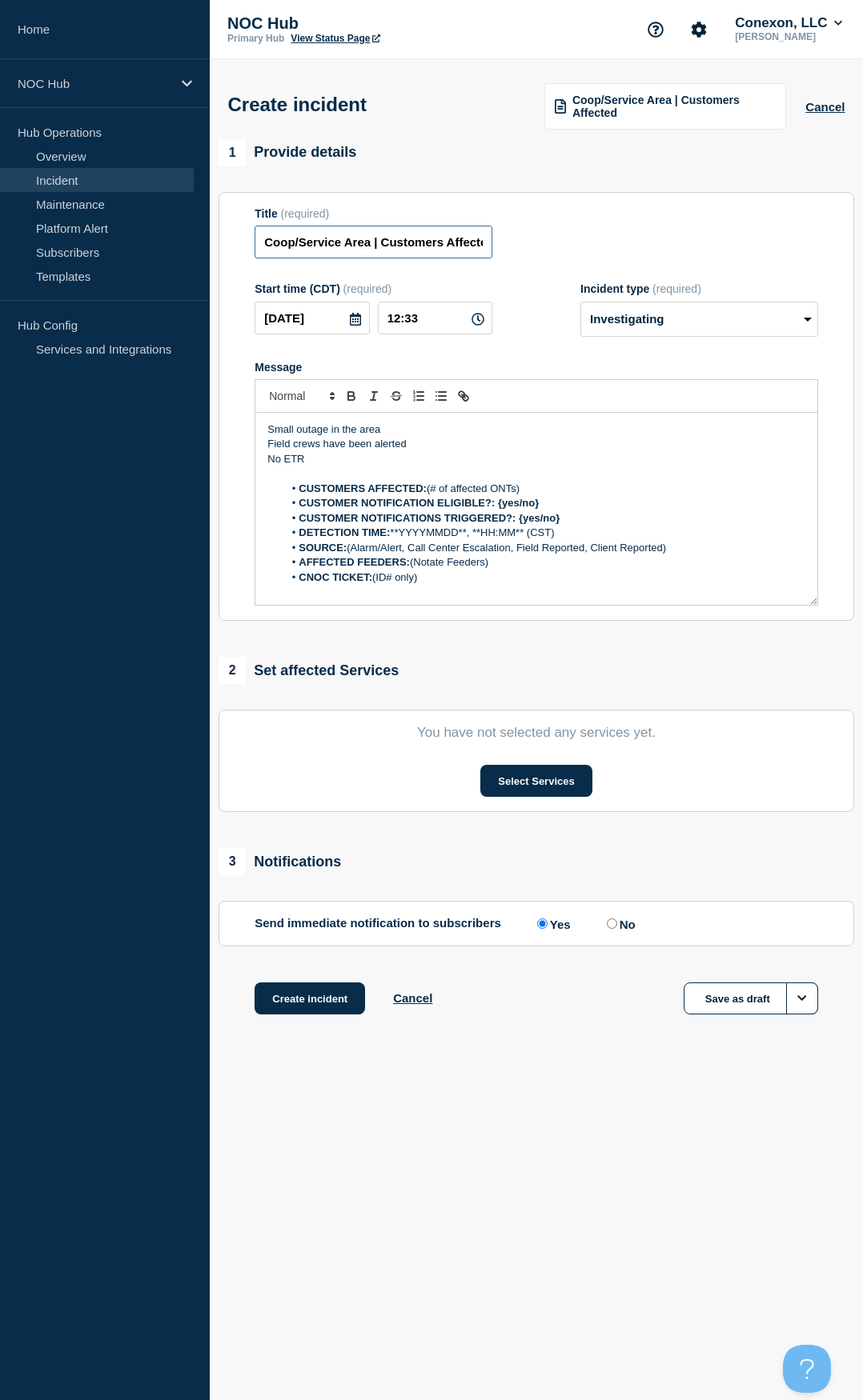
drag, startPoint x: 366, startPoint y: 248, endPoint x: 253, endPoint y: 260, distance: 113.6
click at [253, 260] on section "Title (required) Coop/Service Area | Customers Affected Start time (CDT) (requi…" at bounding box center [535, 406] width 636 height 429
type input "MO033 OsageVal | Customers Affected"
drag, startPoint x: 555, startPoint y: 491, endPoint x: 429, endPoint y: 494, distance: 126.0
click at [429, 494] on li "CUSTOMERS AFFECTED: (# of affected ONTs)" at bounding box center [544, 489] width 522 height 14
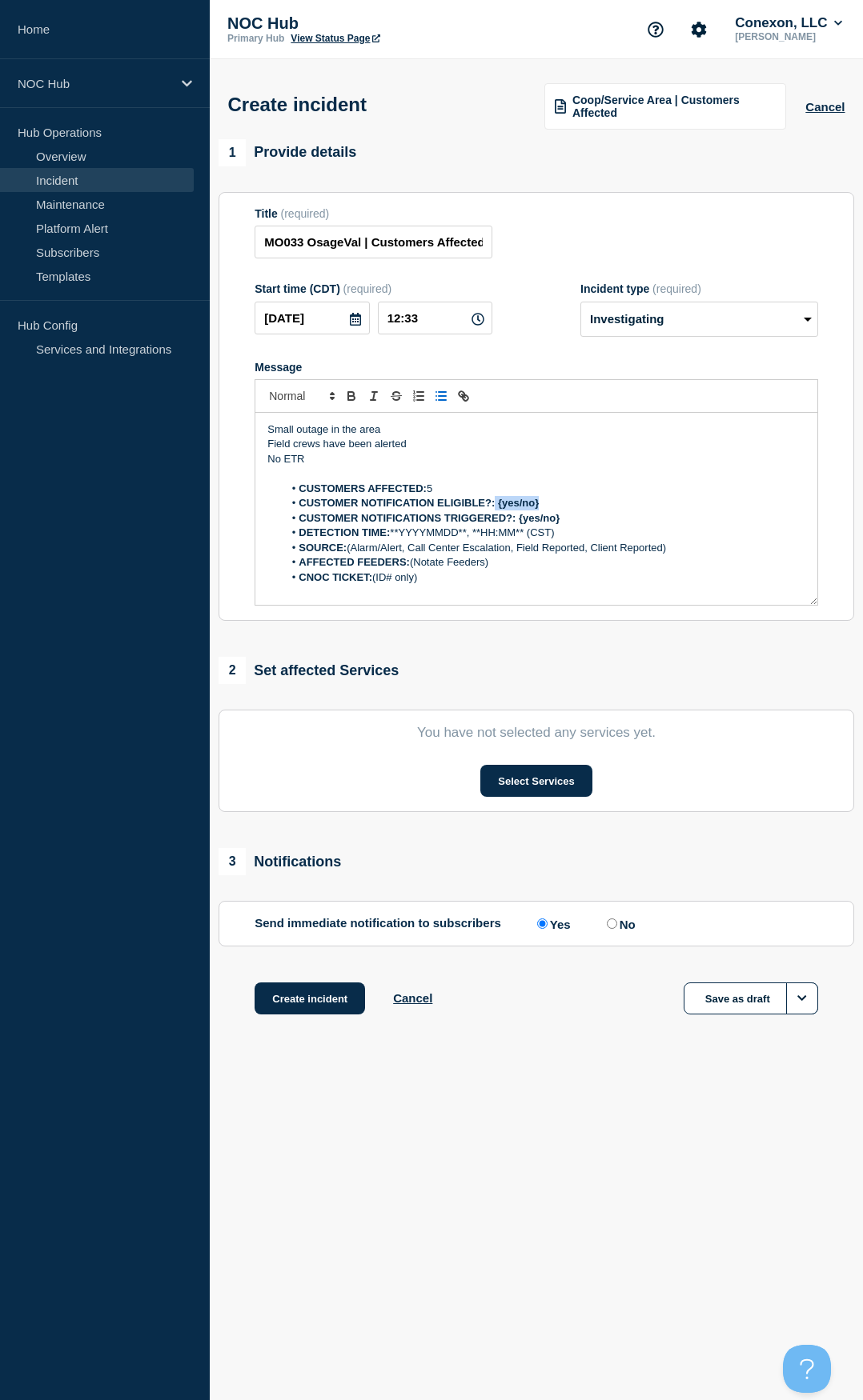
drag, startPoint x: 514, startPoint y: 505, endPoint x: 496, endPoint y: 506, distance: 18.0
click at [496, 506] on strong "CUSTOMER NOTIFICATION ELIGIBLE?: {yes/no}" at bounding box center [418, 503] width 240 height 12
drag, startPoint x: 519, startPoint y: 526, endPoint x: 583, endPoint y: 517, distance: 64.6
click at [581, 519] on li "CUSTOMER NOTIFICATIONS TRIGGERED?: {yes/no}" at bounding box center [544, 518] width 522 height 14
drag, startPoint x: 558, startPoint y: 529, endPoint x: 393, endPoint y: 535, distance: 165.1
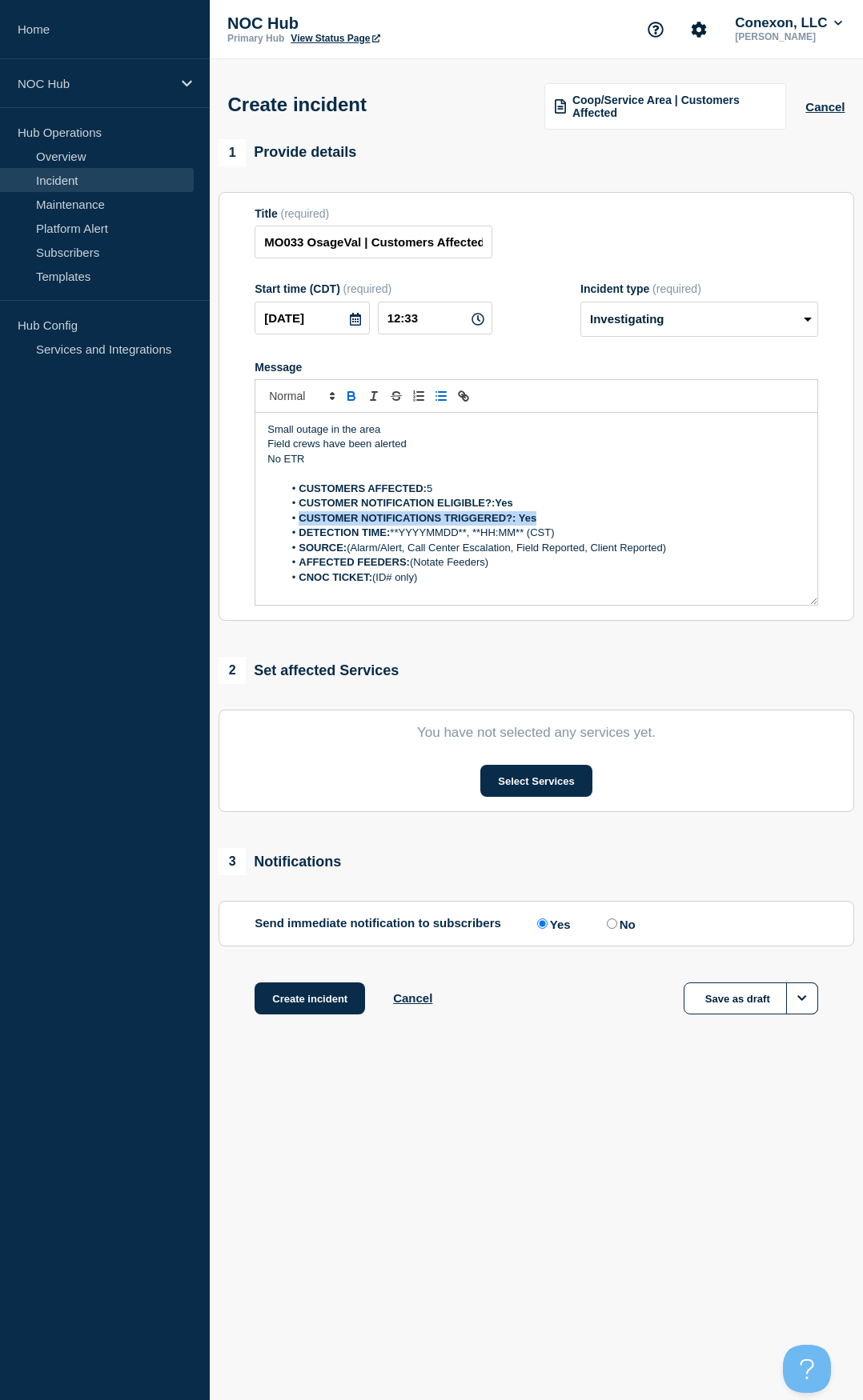
click at [393, 535] on li "DETECTION TIME: **YYYYMMDD**, **HH:MM** (CST)" at bounding box center [544, 533] width 522 height 14
drag, startPoint x: 347, startPoint y: 552, endPoint x: 703, endPoint y: 554, distance: 356.0
click at [703, 554] on li "SOURCE: (Alarm/Alert, Call Center Escalation, Field Reported, Client Reported)" at bounding box center [544, 547] width 522 height 14
drag, startPoint x: 500, startPoint y: 558, endPoint x: 414, endPoint y: 568, distance: 86.6
click at [414, 568] on li "AFFECTED FEEDERS: (Notate Feeders)" at bounding box center [544, 562] width 522 height 14
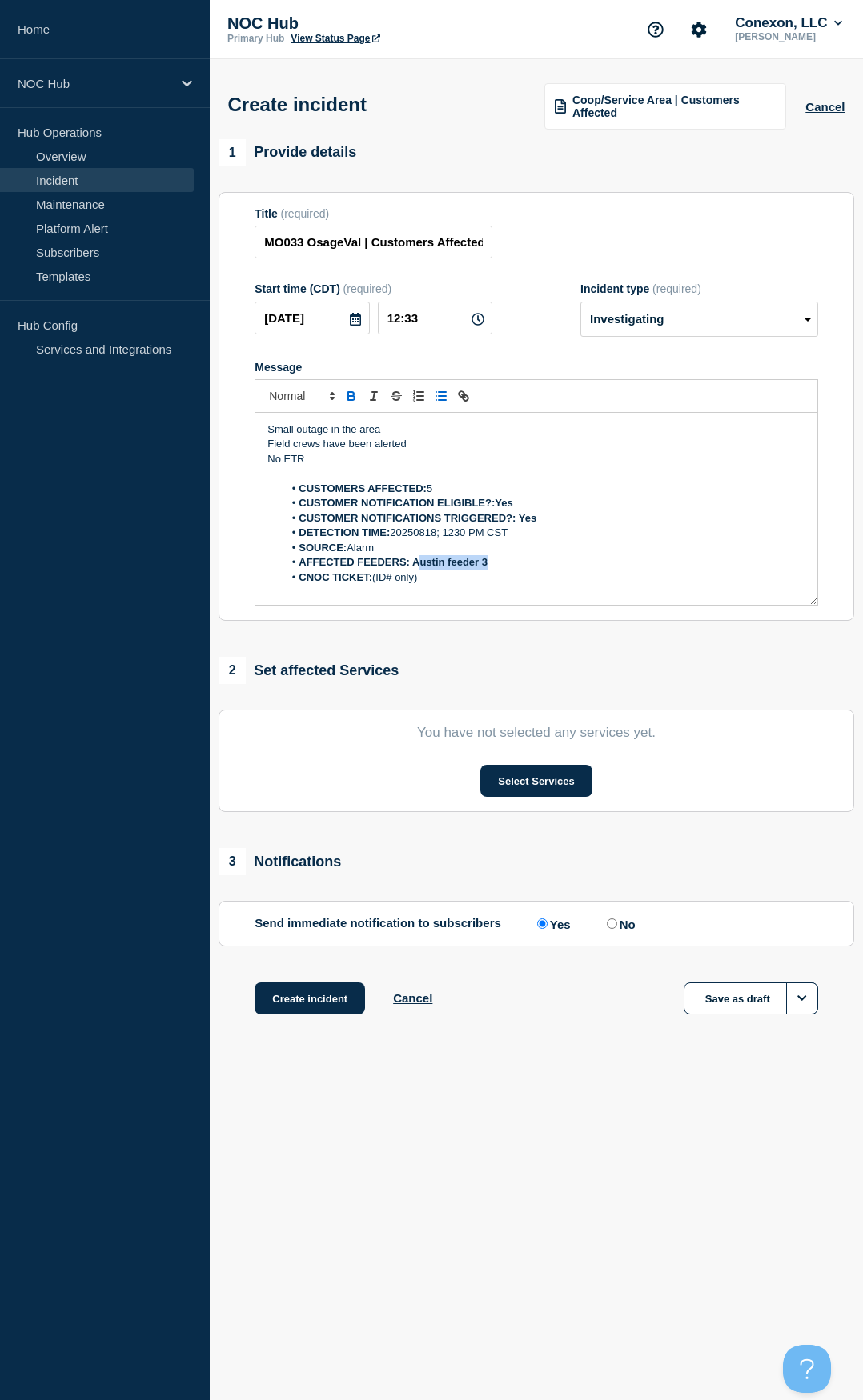
drag, startPoint x: 416, startPoint y: 568, endPoint x: 502, endPoint y: 563, distance: 86.1
click at [502, 563] on li "AFFECTED FEEDERS: Austin feeder 3" at bounding box center [544, 562] width 522 height 14
drag, startPoint x: 457, startPoint y: 577, endPoint x: 412, endPoint y: 580, distance: 45.1
click at [373, 575] on li "CNOC TICKET: (ID# only)" at bounding box center [544, 577] width 522 height 14
click at [520, 781] on button "Select Services" at bounding box center [535, 781] width 111 height 32
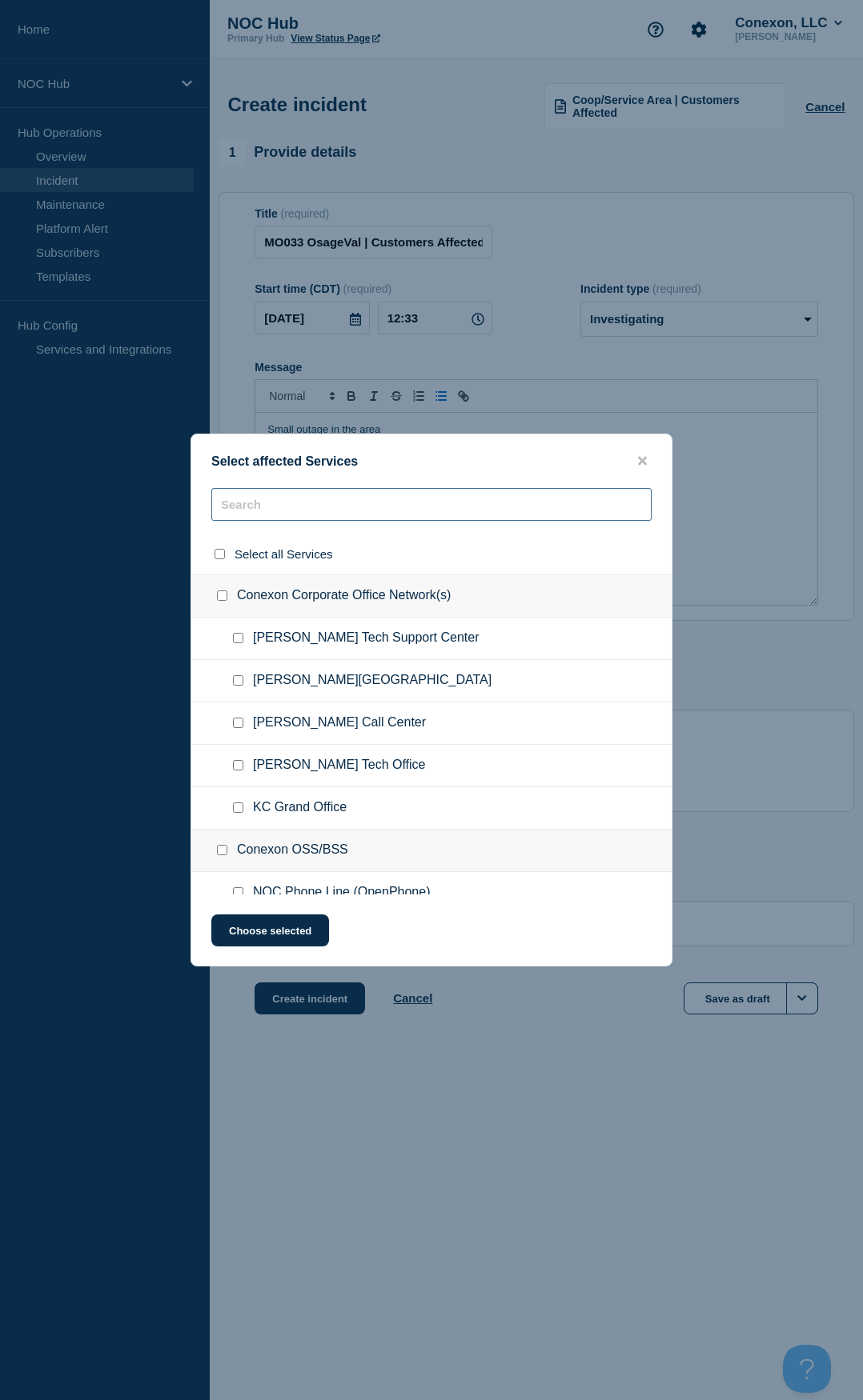
click at [314, 498] on input "text" at bounding box center [431, 504] width 440 height 33
type input "033"
drag, startPoint x: 237, startPoint y: 636, endPoint x: 237, endPoint y: 672, distance: 36.0
click at [238, 636] on input "MO033-Subscriber Services checkbox" at bounding box center [238, 638] width 10 height 10
checkbox input "true"
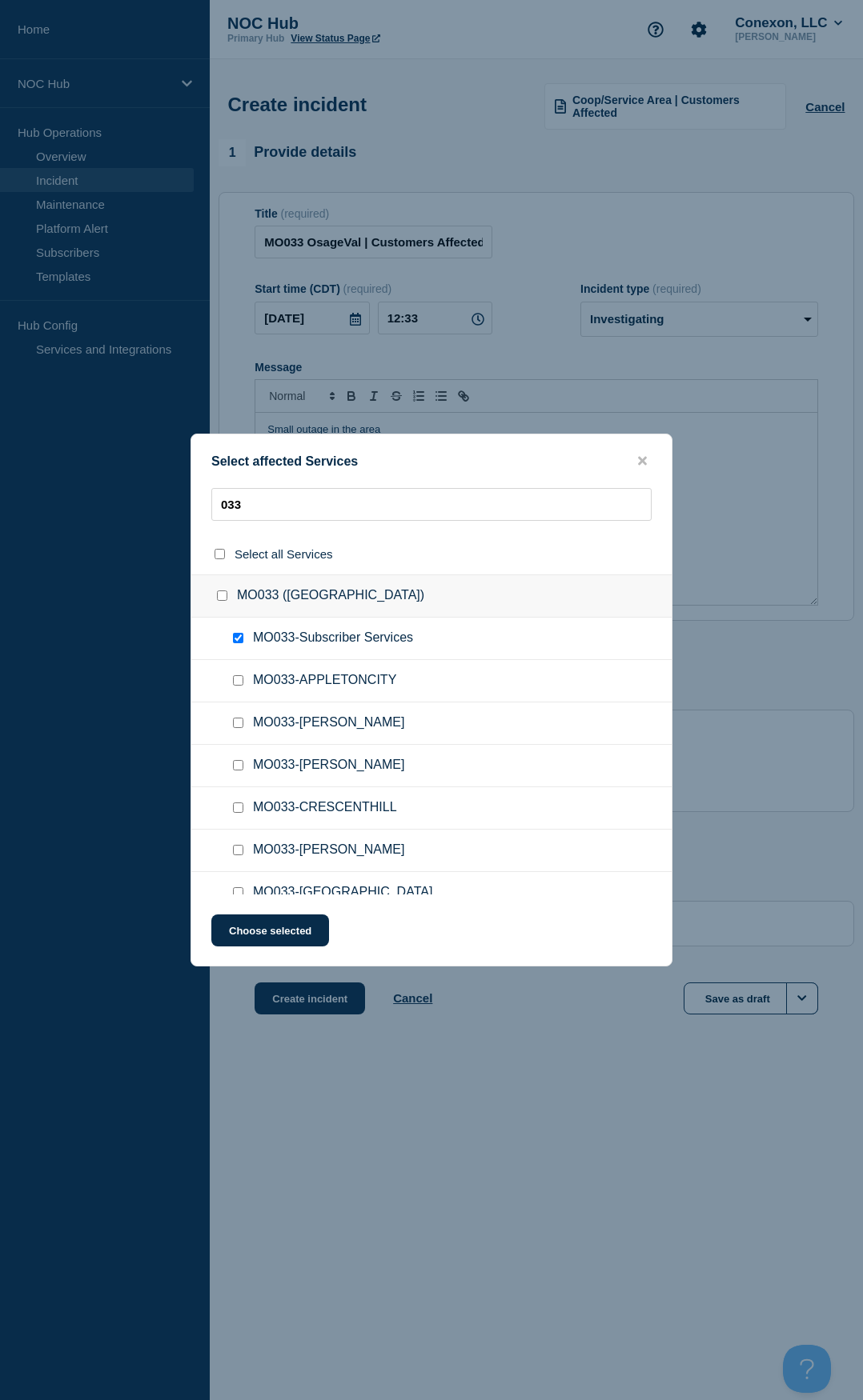
click at [240, 730] on div at bounding box center [241, 723] width 23 height 16
click at [235, 720] on input "MO033-AUSTIN checkbox" at bounding box center [238, 723] width 10 height 10
checkbox input "true"
click at [273, 924] on button "Choose selected" at bounding box center [270, 931] width 118 height 32
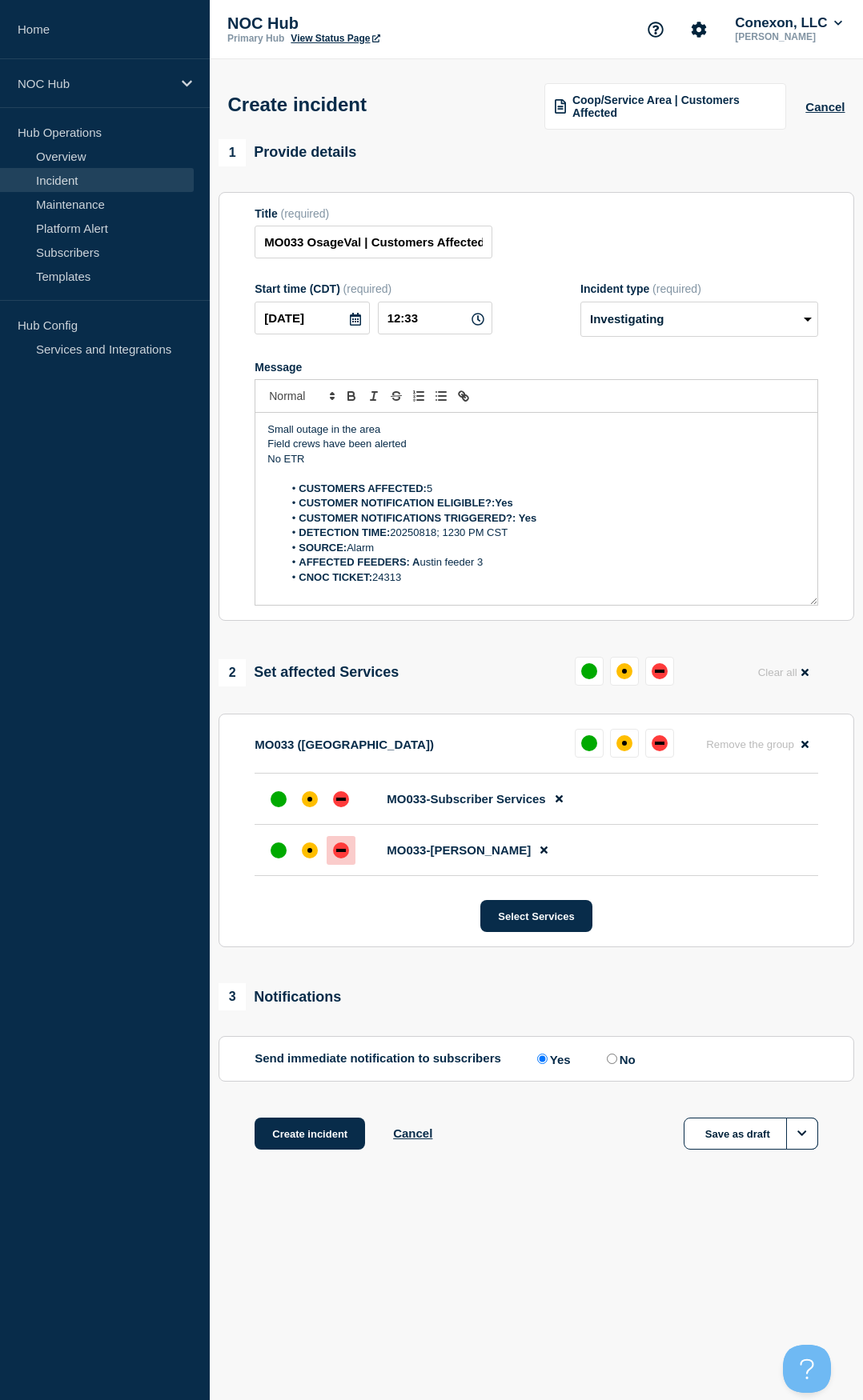
click at [344, 859] on div "down" at bounding box center [340, 850] width 16 height 16
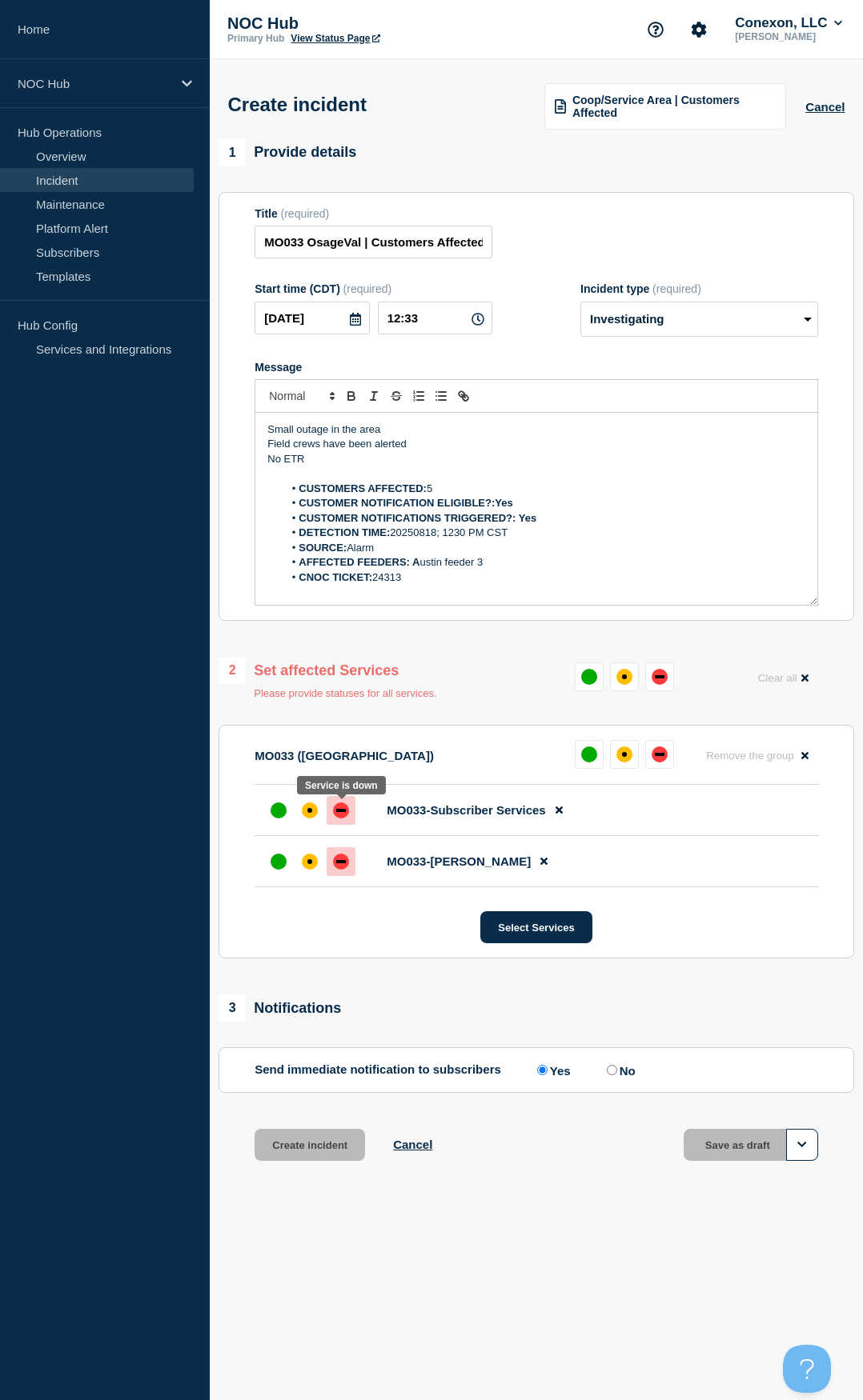
click at [333, 815] on div "down" at bounding box center [340, 810] width 16 height 16
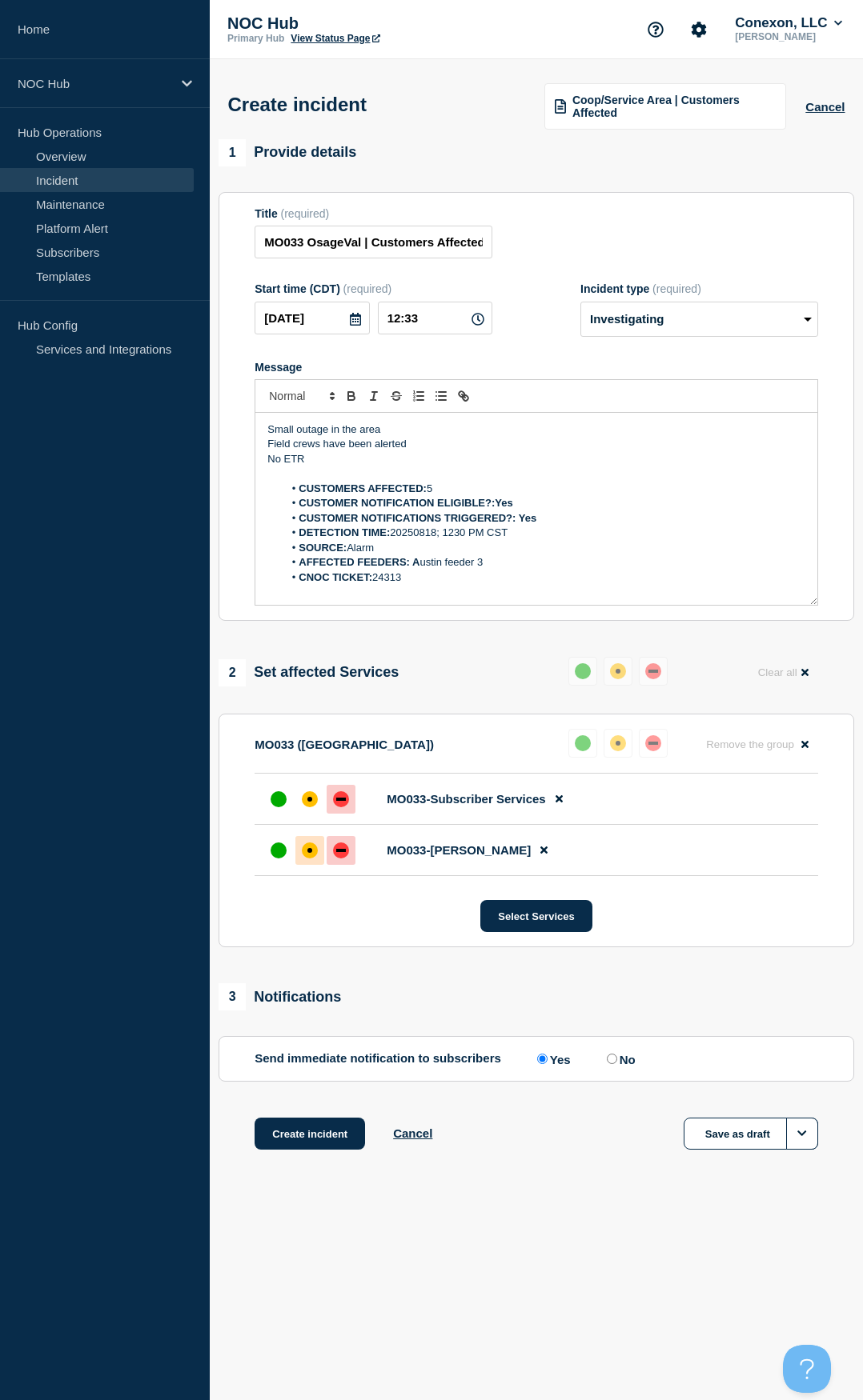
click at [311, 851] on div "affected" at bounding box center [310, 851] width 5 height 5
click at [311, 1129] on button "Create incident" at bounding box center [310, 1134] width 110 height 32
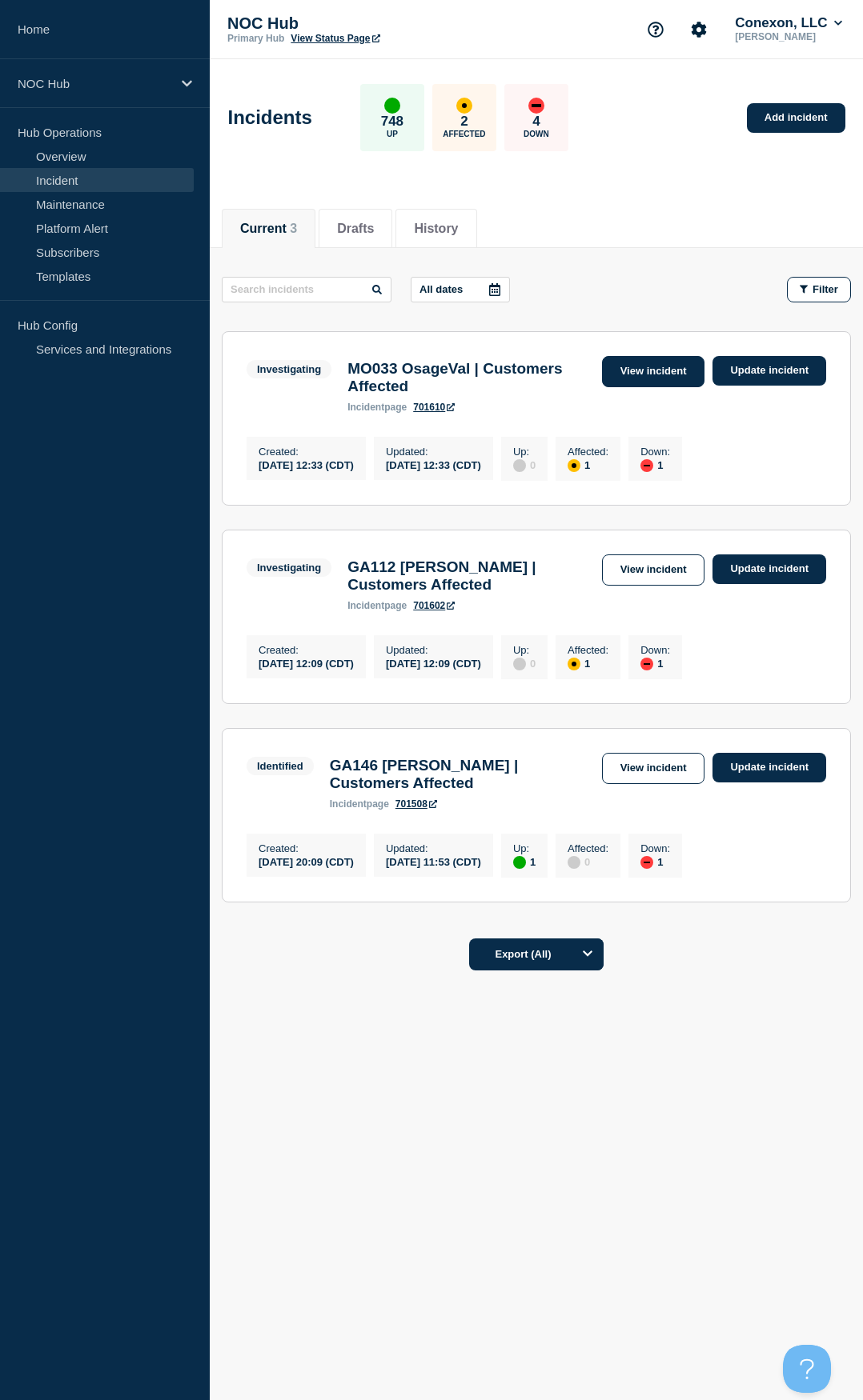
click at [650, 367] on link "View incident" at bounding box center [653, 372] width 104 height 31
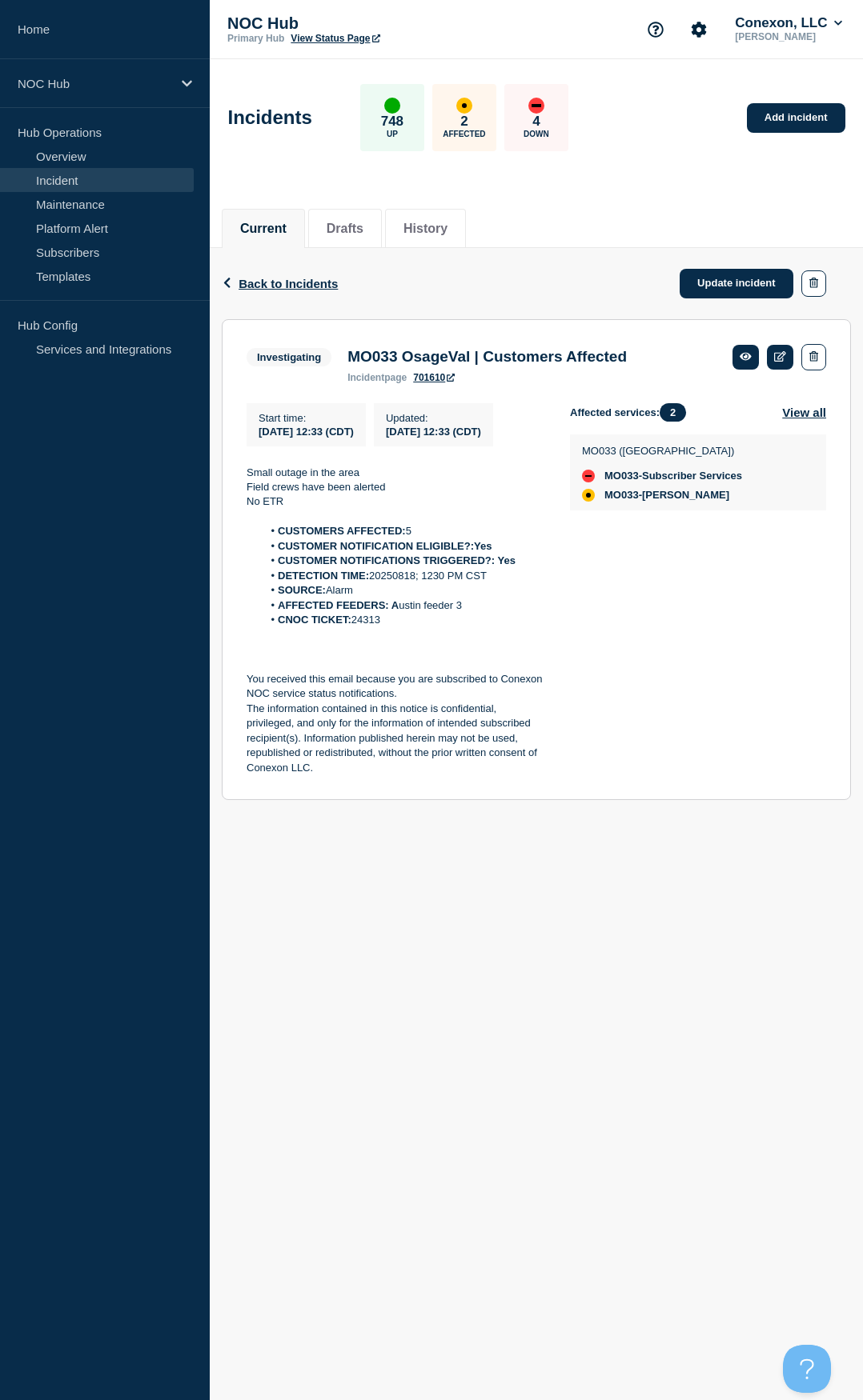
drag, startPoint x: 418, startPoint y: 639, endPoint x: 240, endPoint y: 496, distance: 228.3
click at [240, 496] on section "Investigating MO033 OsageVal | Customers Affected incident page 701610 Start ti…" at bounding box center [535, 560] width 629 height 482
copy div "Small outage in the area Field crews have been alerted No ETR CUSTOMERS AFFECTE…"
click at [719, 280] on link "Update incident" at bounding box center [737, 283] width 114 height 30
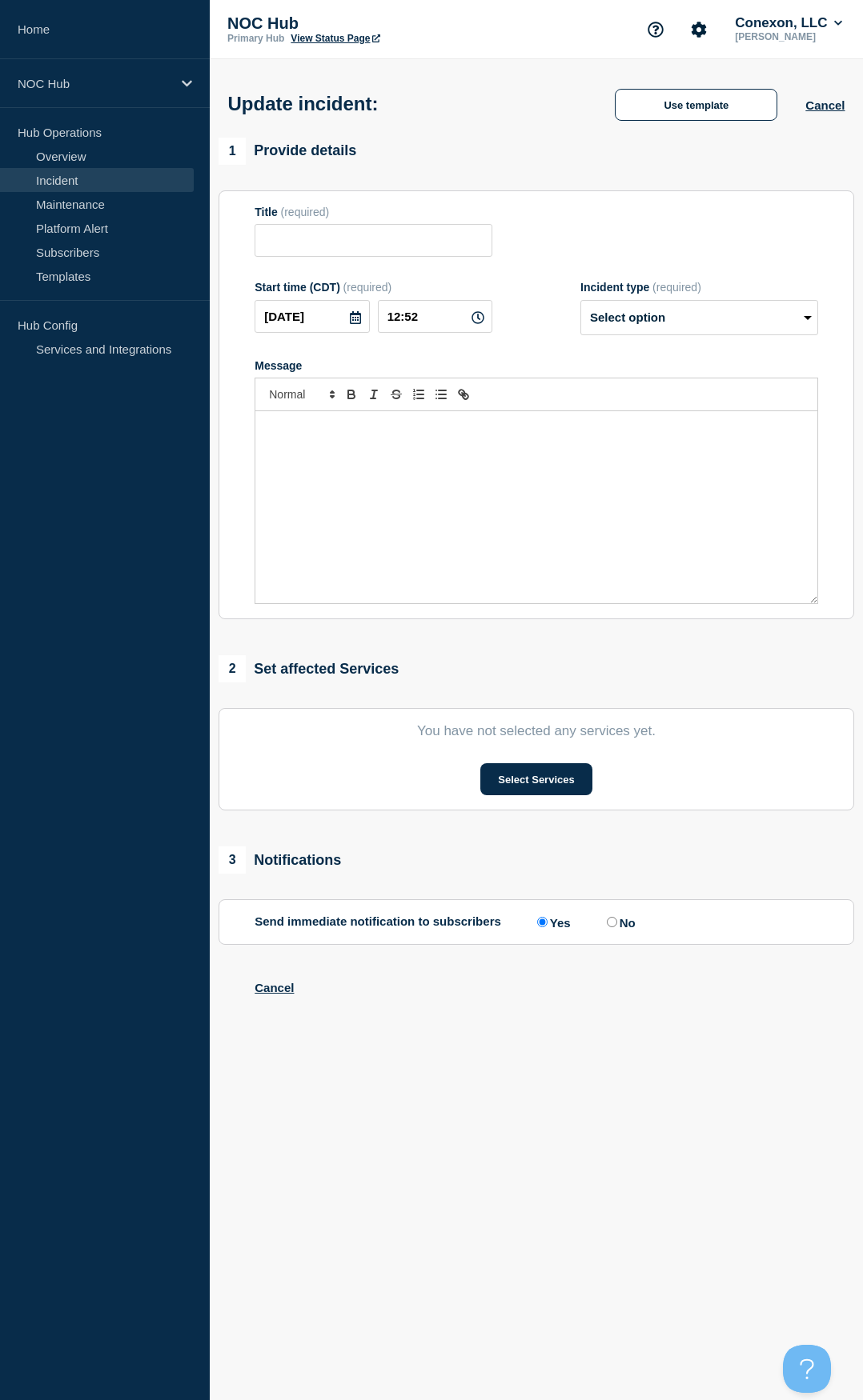
type input "MO033 OsageVal | Customers Affected"
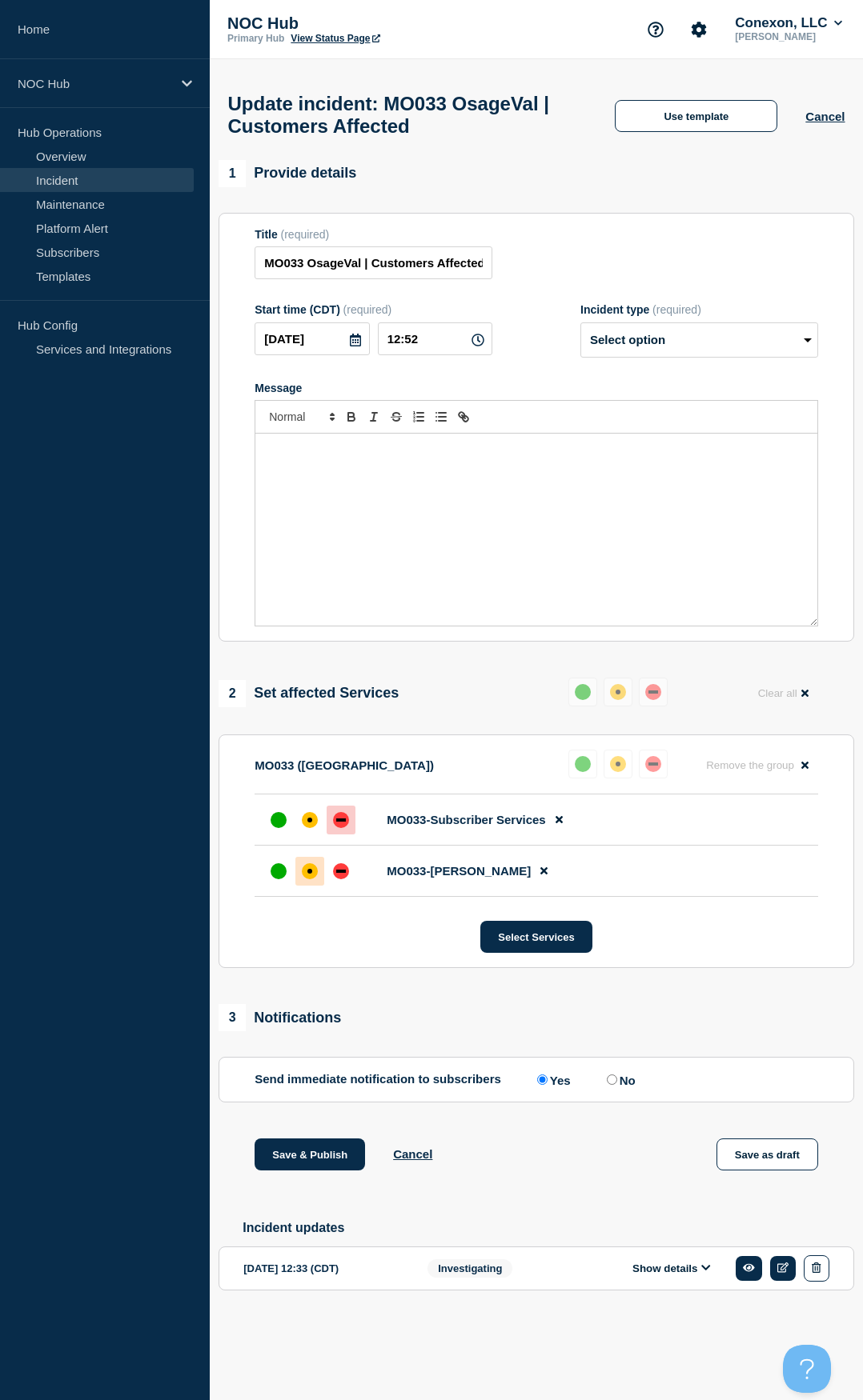
click at [430, 472] on div "Message" at bounding box center [536, 529] width 562 height 192
drag, startPoint x: 660, startPoint y: 356, endPoint x: 663, endPoint y: 364, distance: 8.5
click at [660, 356] on select "Select option Investigating Identified Monitoring Resolved" at bounding box center [699, 339] width 238 height 35
click at [692, 116] on button "Use template" at bounding box center [695, 116] width 162 height 32
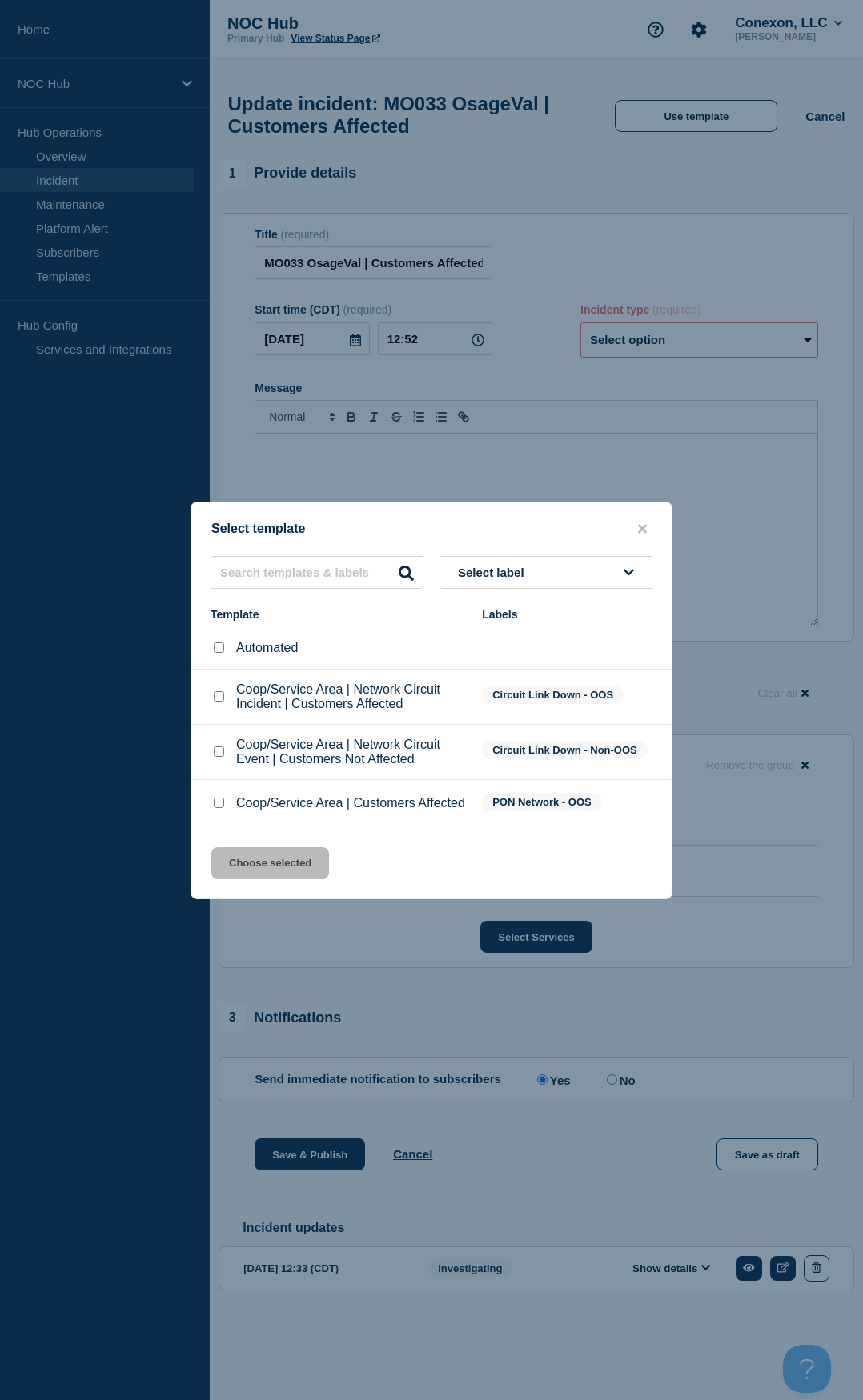
click at [216, 804] on input "Coop/Service Area | Customers Affected checkbox" at bounding box center [219, 803] width 10 height 10
checkbox input "true"
click at [259, 861] on button "Choose selected" at bounding box center [270, 864] width 118 height 32
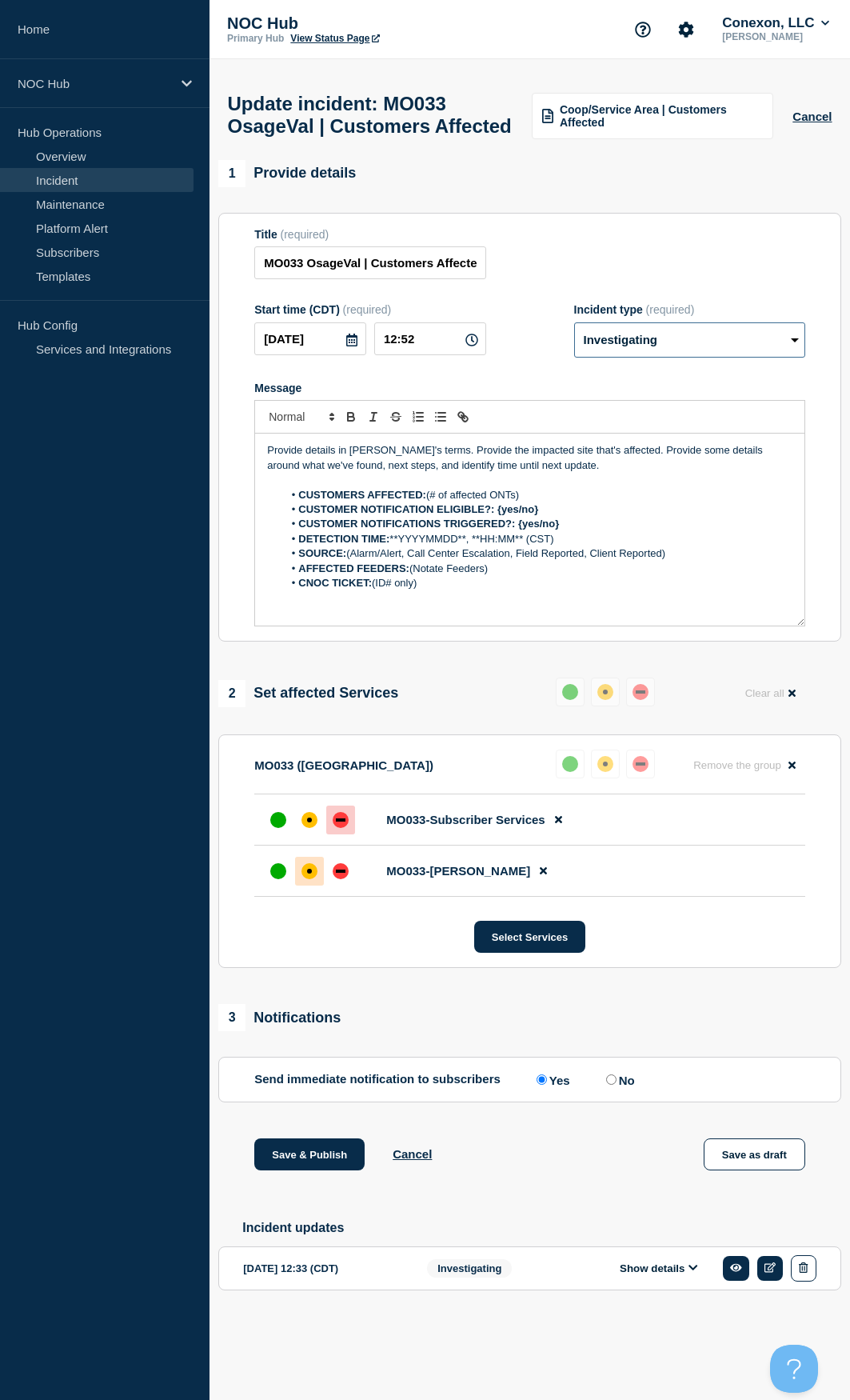
drag, startPoint x: 659, startPoint y: 376, endPoint x: 653, endPoint y: 391, distance: 16.2
click at [658, 358] on select "Select option Investigating Identified Monitoring Resolved" at bounding box center [690, 339] width 232 height 35
select select "resolved"
click at [580, 356] on select "Select option Investigating Identified Monitoring Resolved" at bounding box center [690, 339] width 232 height 35
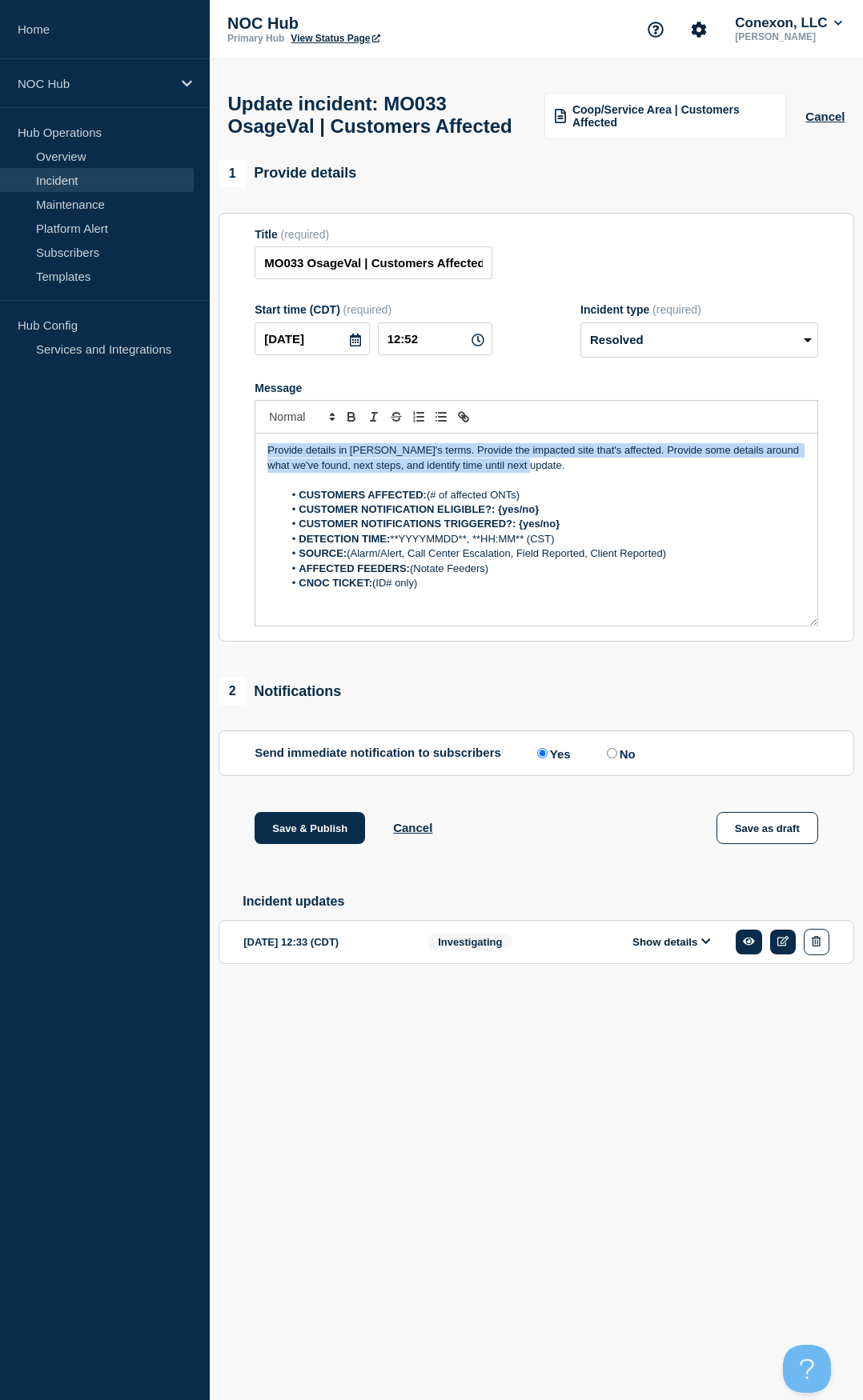
drag, startPoint x: 569, startPoint y: 504, endPoint x: 255, endPoint y: 478, distance: 315.1
click at [255, 478] on div "Provide details in laymen's terms. Provide the impacted site that's affected. P…" at bounding box center [536, 529] width 562 height 192
click at [604, 473] on p "Provide details in [PERSON_NAME]'s terms. Provide the impacted site that's affe…" at bounding box center [536, 457] width 538 height 30
drag, startPoint x: 610, startPoint y: 501, endPoint x: 189, endPoint y: 448, distance: 424.3
click at [189, 448] on div "Home NOC Hub Hub Operations Overview Incident Maintenance Platform Alert Subscr…" at bounding box center [431, 519] width 863 height 1039
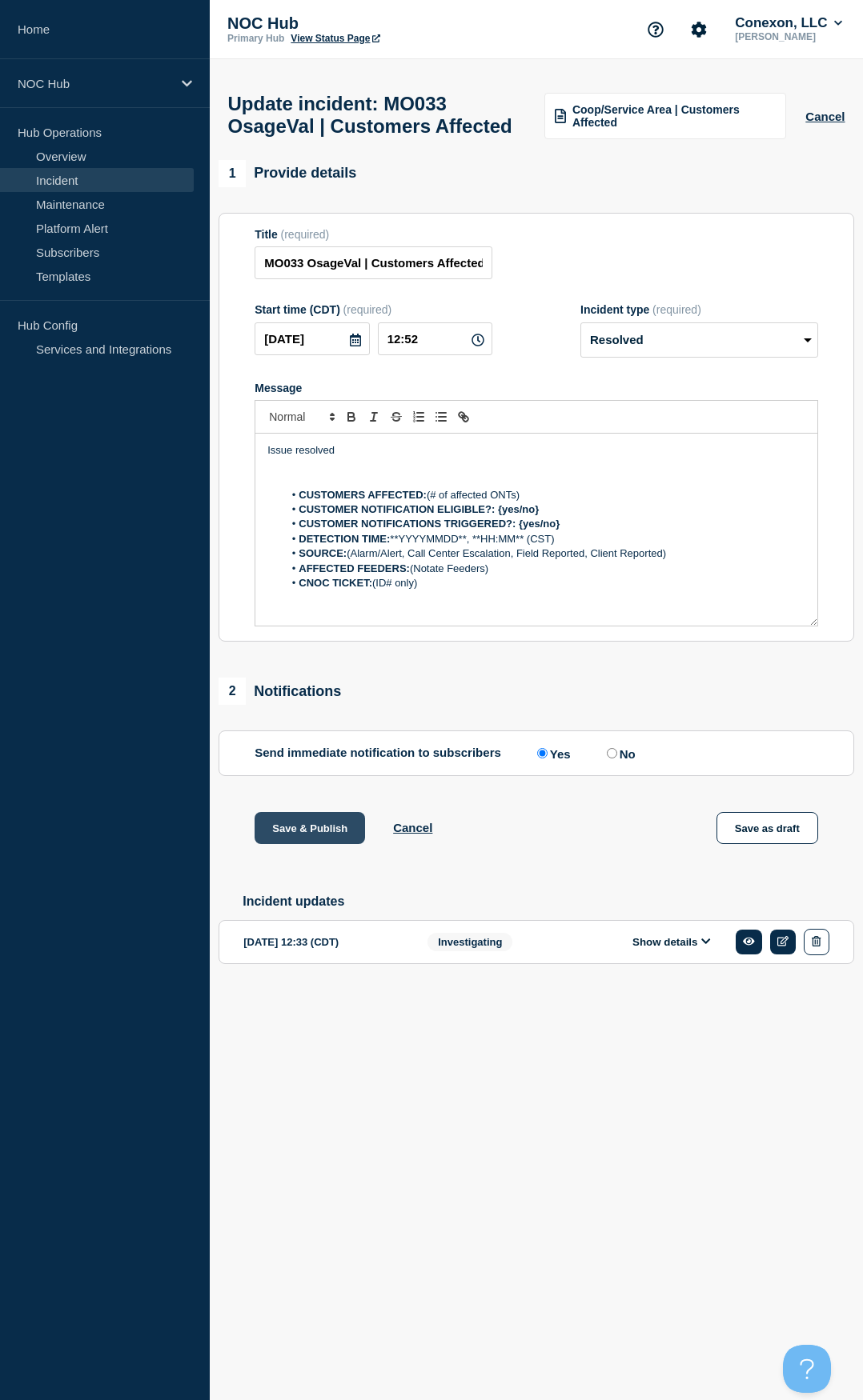
click at [318, 844] on button "Save & Publish" at bounding box center [310, 828] width 110 height 32
